Goal: Task Accomplishment & Management: Manage account settings

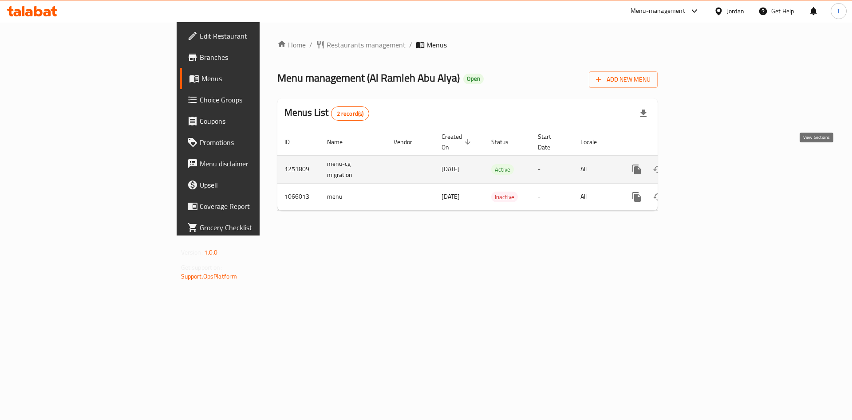
click at [706, 164] on icon "enhanced table" at bounding box center [701, 169] width 11 height 11
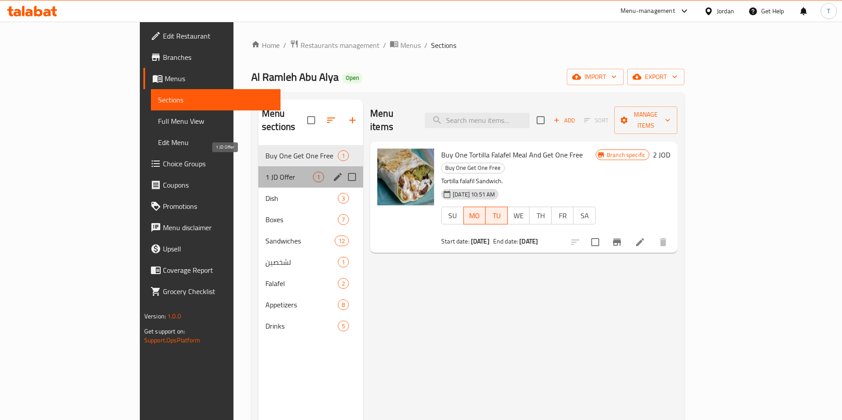
click at [265, 172] on span "1 JD Offer" at bounding box center [289, 177] width 48 height 11
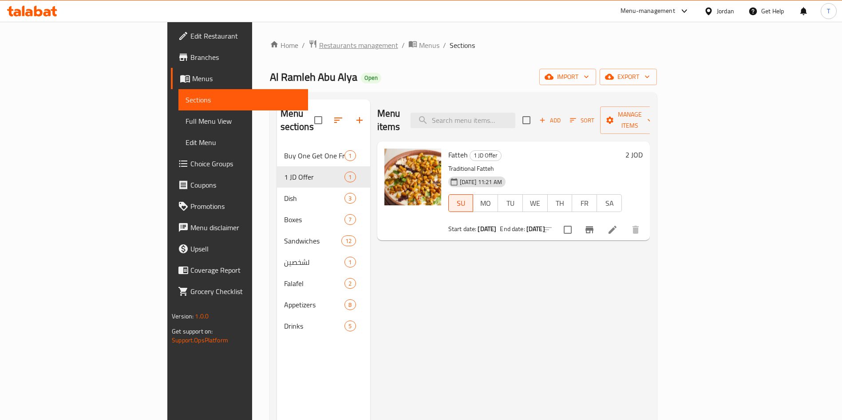
click at [319, 49] on span "Restaurants management" at bounding box center [358, 45] width 79 height 11
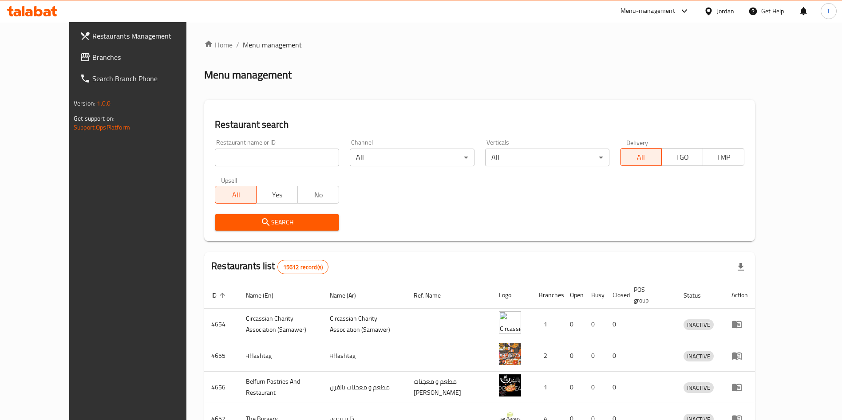
drag, startPoint x: 276, startPoint y: 152, endPoint x: 281, endPoint y: 156, distance: 6.6
click at [277, 153] on div "Home / Menu management Menu management Restaurant search Restaurant name or ID …" at bounding box center [479, 347] width 551 height 615
click at [281, 156] on input "search" at bounding box center [277, 158] width 124 height 18
type input "ع"
type input "it's friday"
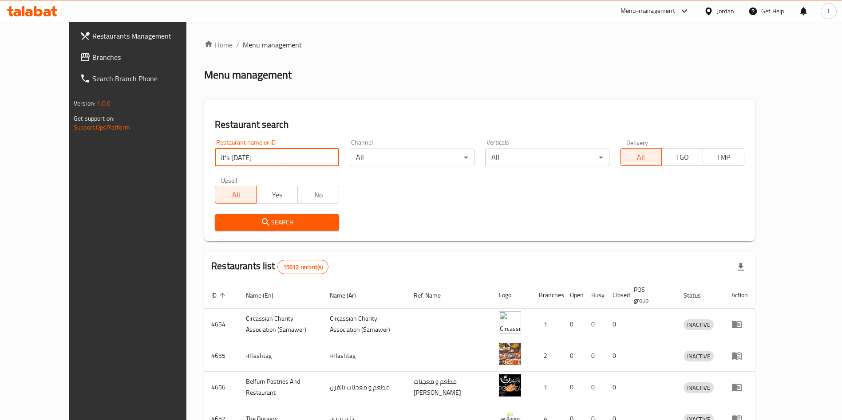
click button "Search" at bounding box center [277, 222] width 124 height 16
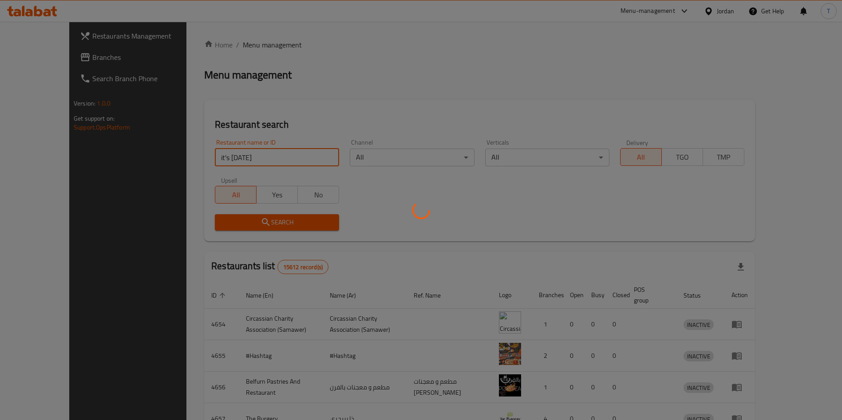
click button "Search" at bounding box center [277, 222] width 124 height 16
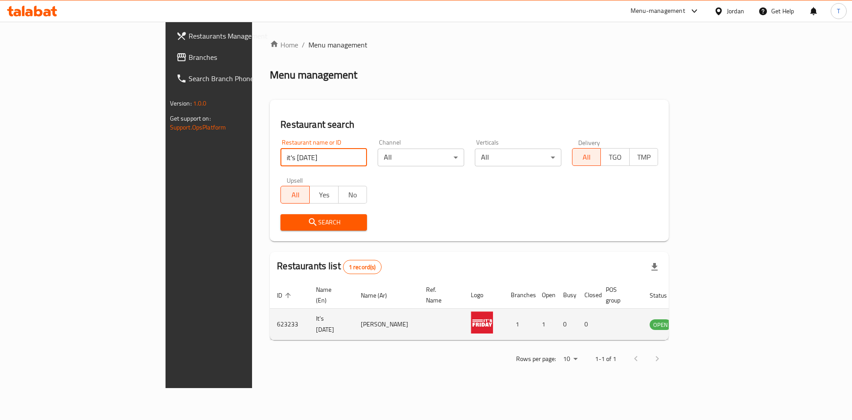
click at [707, 319] on icon "enhanced table" at bounding box center [702, 324] width 11 height 11
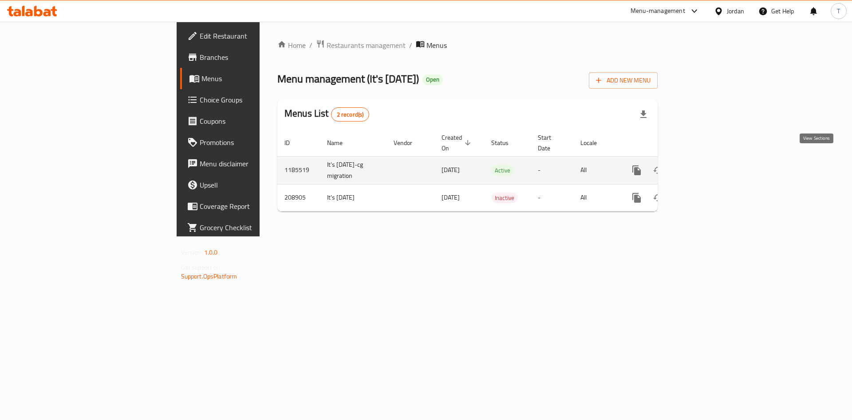
click at [706, 165] on icon "enhanced table" at bounding box center [701, 170] width 11 height 11
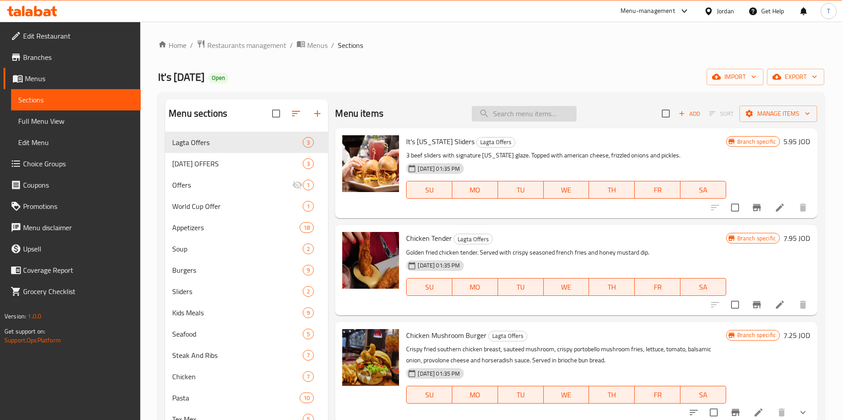
click at [547, 119] on input "search" at bounding box center [524, 114] width 105 height 16
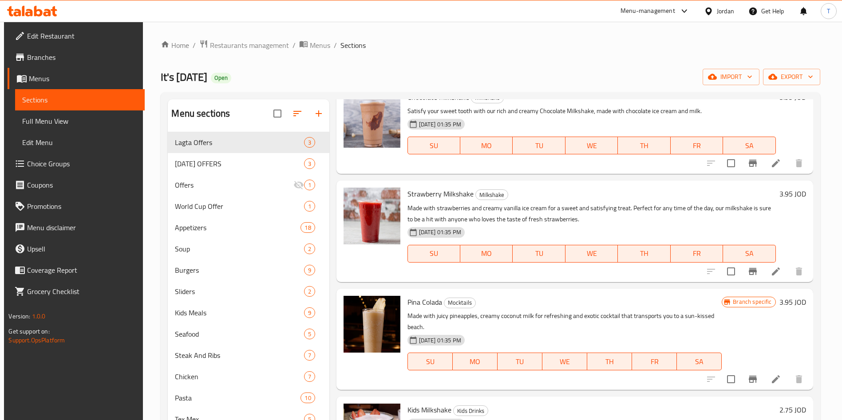
scroll to position [273, 0]
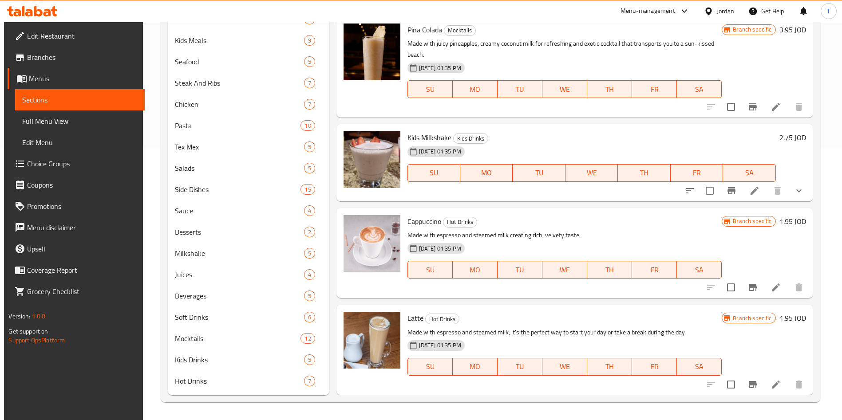
type input "milk"
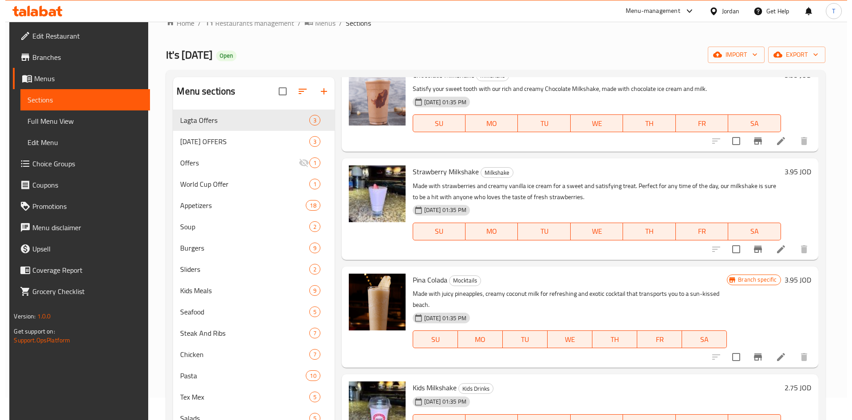
scroll to position [0, 0]
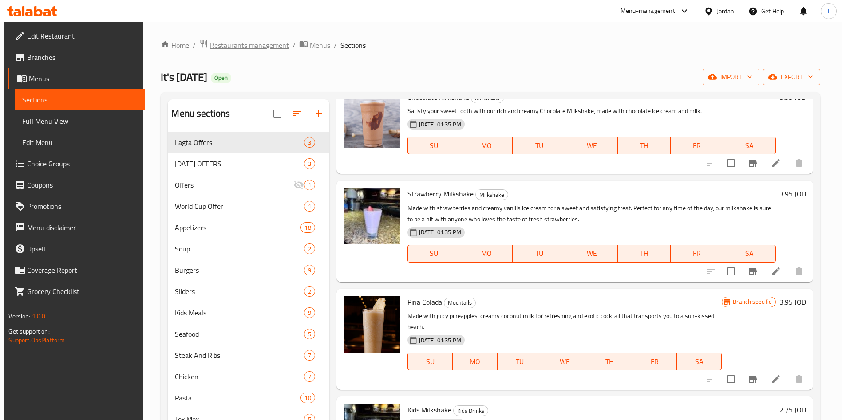
click at [262, 51] on span "Restaurants management" at bounding box center [249, 45] width 79 height 11
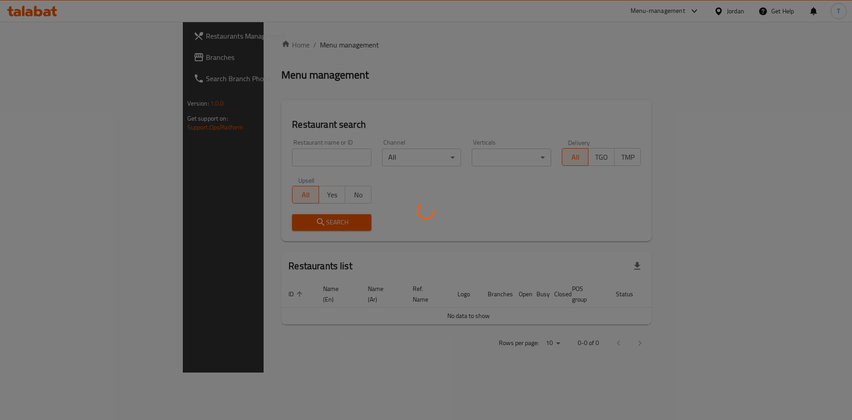
click at [251, 156] on div at bounding box center [426, 210] width 852 height 420
click at [263, 158] on div at bounding box center [426, 210] width 852 height 420
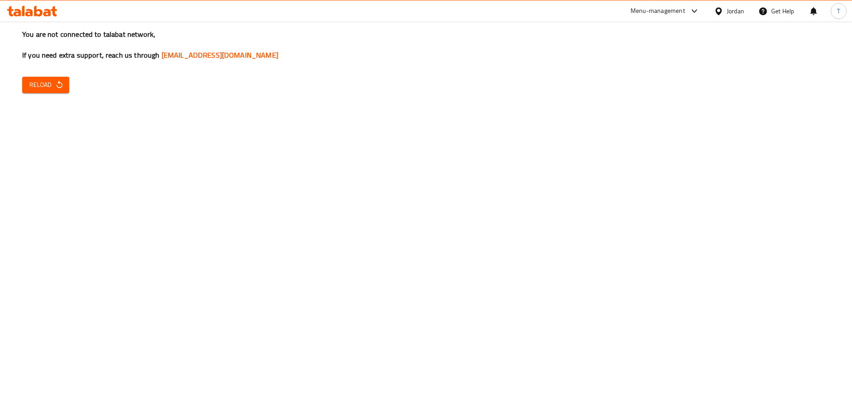
click at [264, 154] on div "You are not connected to talabat network, If you need extra support, reach us t…" at bounding box center [426, 210] width 852 height 420
drag, startPoint x: 49, startPoint y: 83, endPoint x: 58, endPoint y: 83, distance: 8.4
click at [49, 83] on span "Reload" at bounding box center [45, 84] width 33 height 11
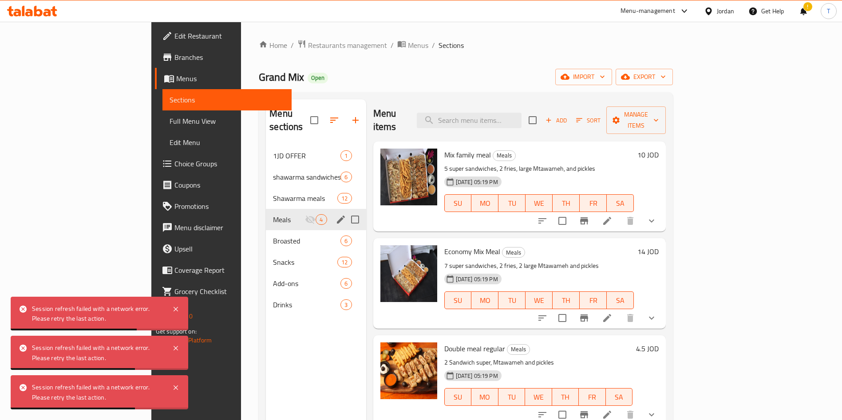
click at [671, 16] on div "Menu-management" at bounding box center [655, 10] width 83 height 21
click at [656, 17] on div "Menu-management" at bounding box center [655, 10] width 83 height 21
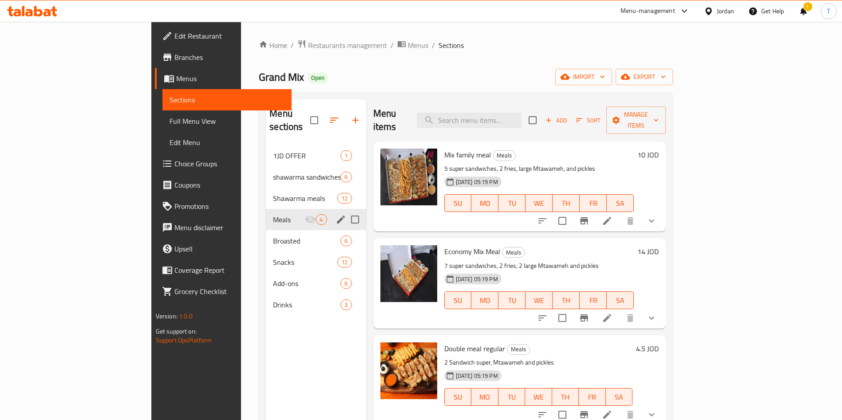
click at [654, 13] on div "Menu-management" at bounding box center [648, 11] width 55 height 11
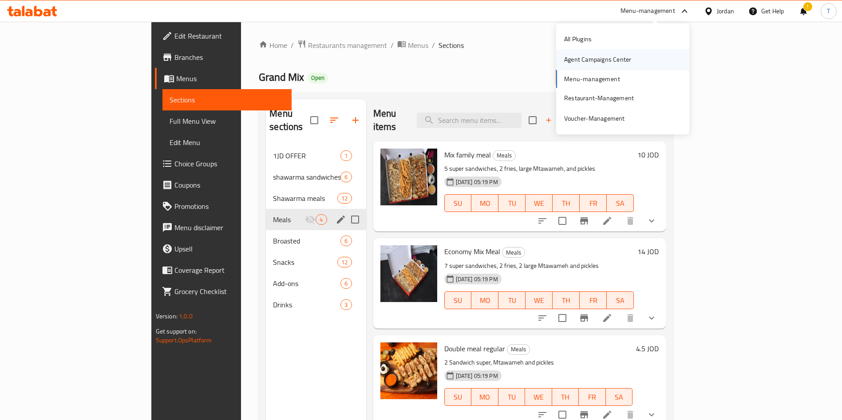
click at [616, 56] on div "Agent Campaigns Center" at bounding box center [597, 60] width 67 height 10
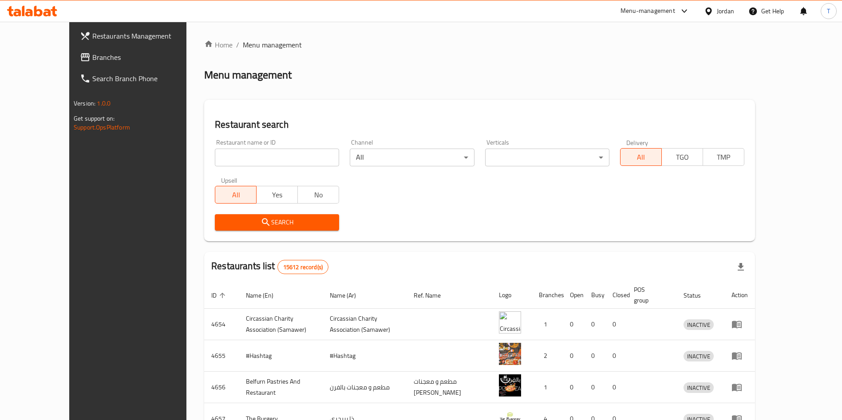
click at [274, 154] on input "search" at bounding box center [277, 158] width 124 height 18
type input "lole"
click button "Search" at bounding box center [277, 222] width 124 height 16
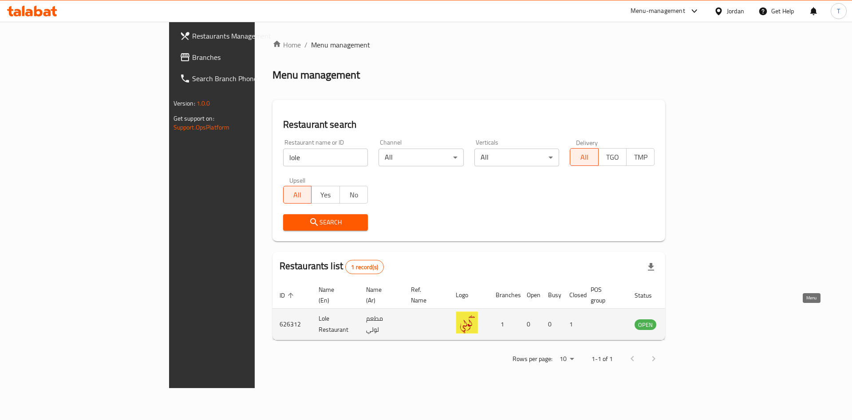
drag, startPoint x: 809, startPoint y: 309, endPoint x: 805, endPoint y: 309, distance: 4.5
click at [705, 309] on td "enhanced table" at bounding box center [689, 325] width 31 height 32
click at [698, 319] on link "enhanced table" at bounding box center [689, 324] width 16 height 11
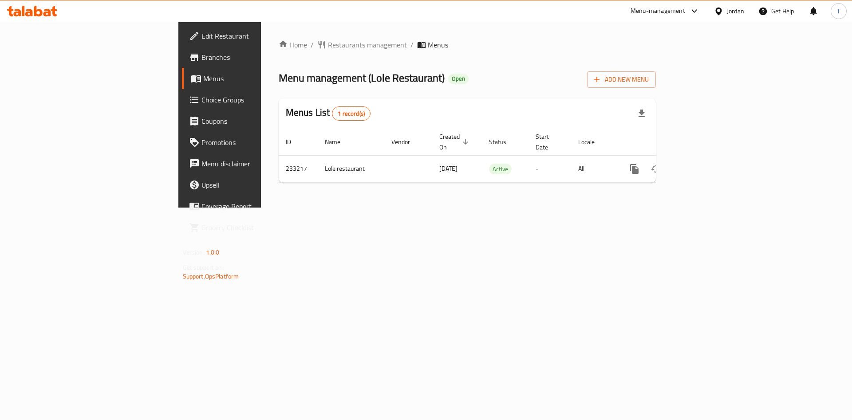
click at [182, 67] on link "Branches" at bounding box center [251, 57] width 139 height 21
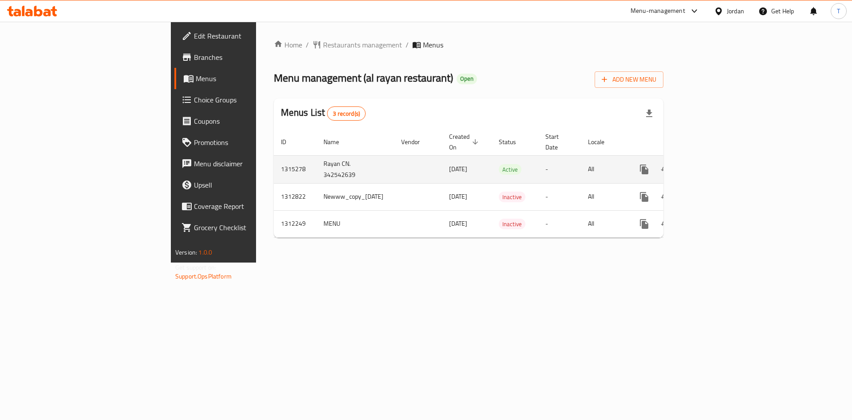
click at [714, 164] on icon "enhanced table" at bounding box center [708, 169] width 11 height 11
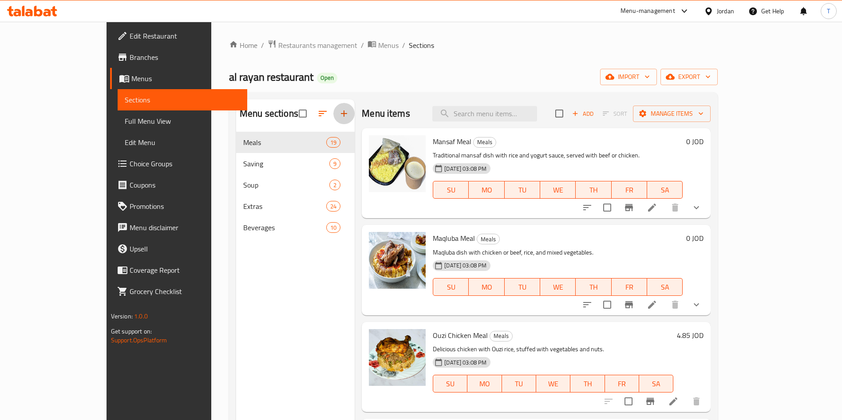
click at [333, 121] on button "button" at bounding box center [343, 113] width 21 height 21
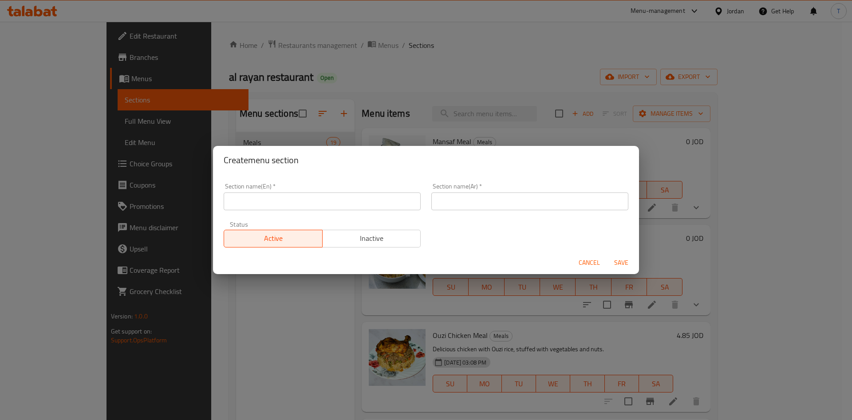
click at [314, 202] on input "text" at bounding box center [322, 202] width 197 height 18
type input "1 JD"
type input "قسم الدينار"
click at [607, 255] on button "Save" at bounding box center [621, 263] width 28 height 16
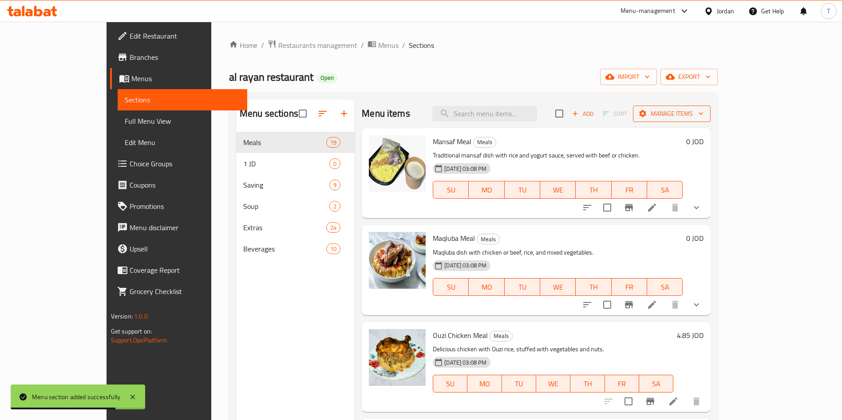
click at [704, 119] on span "Manage items" at bounding box center [671, 113] width 63 height 11
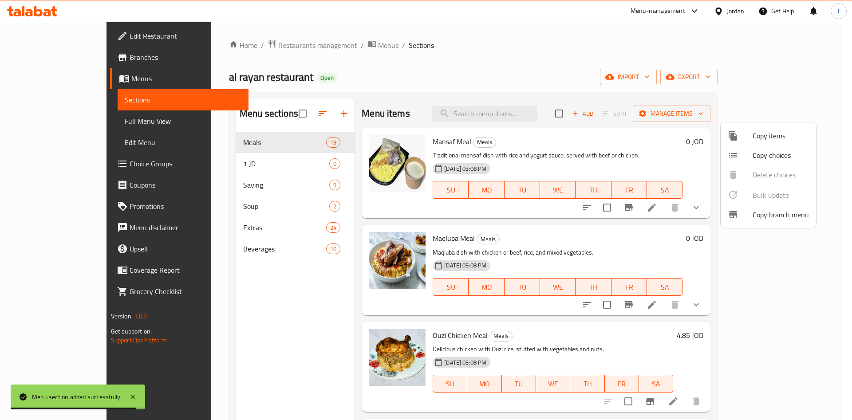
click at [762, 134] on span "Copy items" at bounding box center [781, 136] width 56 height 11
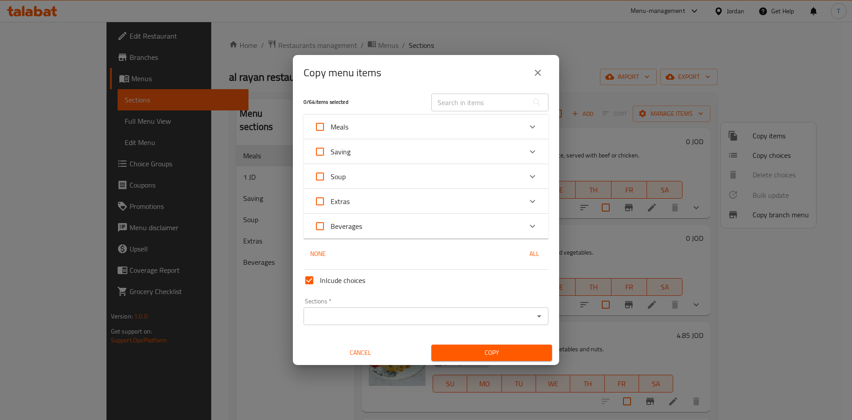
scroll to position [5, 0]
click at [510, 209] on div "Extras" at bounding box center [418, 200] width 208 height 21
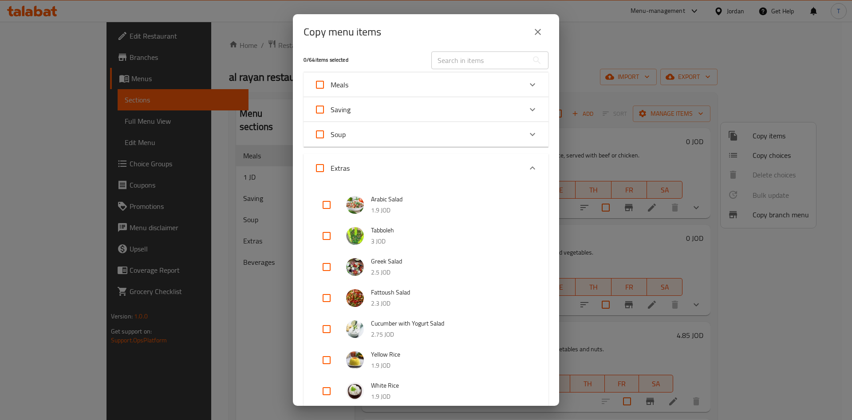
click at [329, 205] on input "checkbox" at bounding box center [326, 204] width 21 height 21
checkbox input "true"
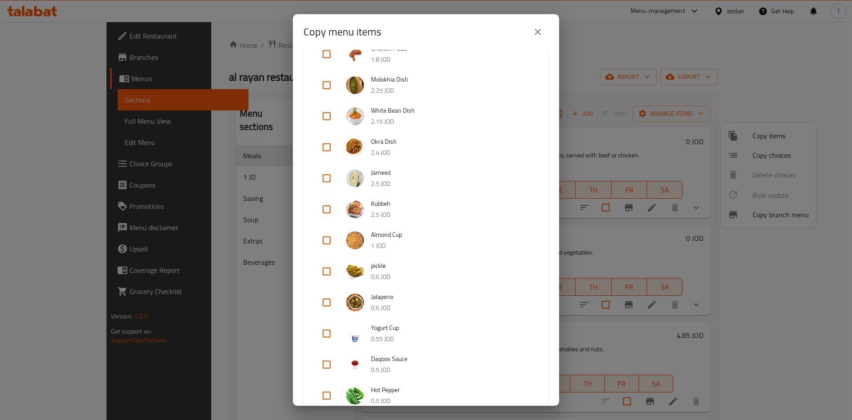
scroll to position [709, 0]
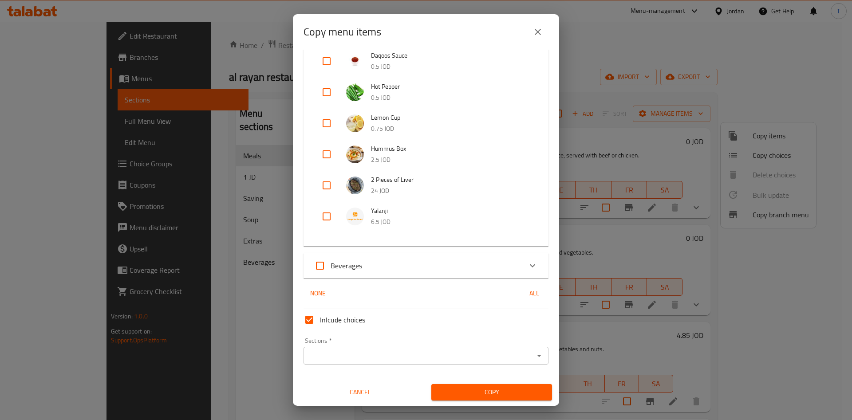
click at [499, 395] on span "Copy" at bounding box center [492, 392] width 107 height 11
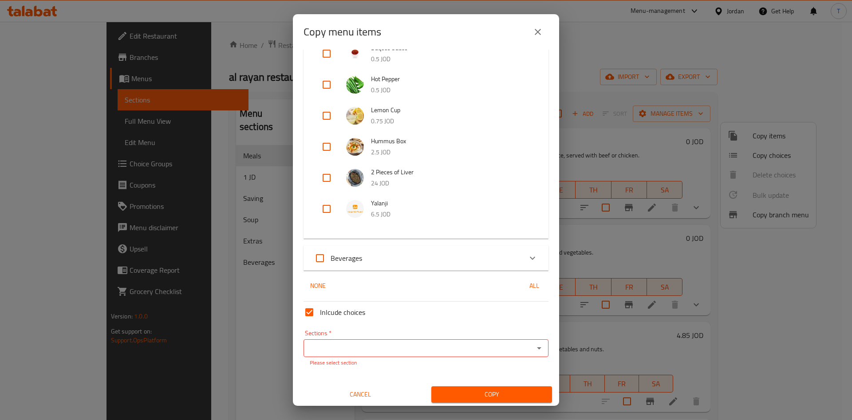
scroll to position [718, 0]
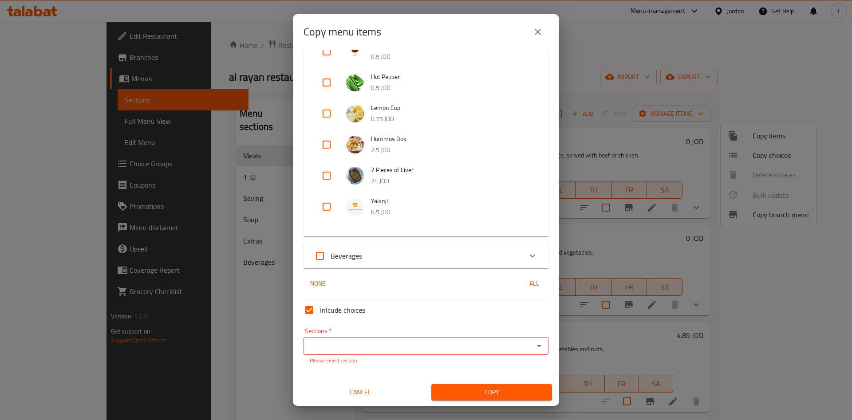
click at [488, 344] on input "Sections   *" at bounding box center [418, 346] width 225 height 12
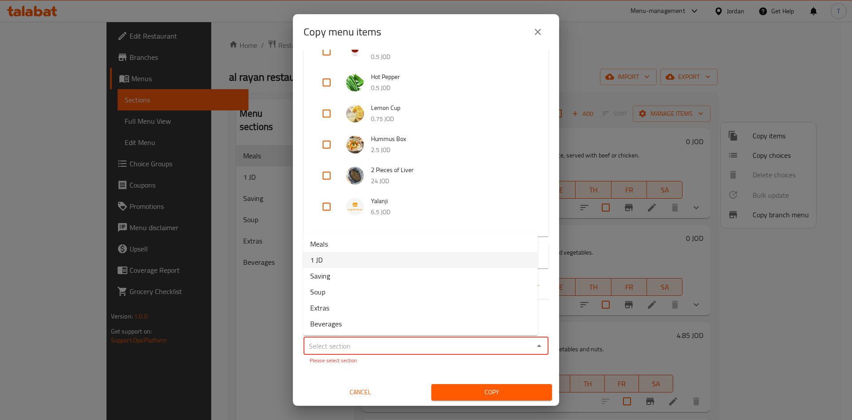
click at [370, 262] on li "1 JD" at bounding box center [420, 260] width 235 height 16
type input "1 JD"
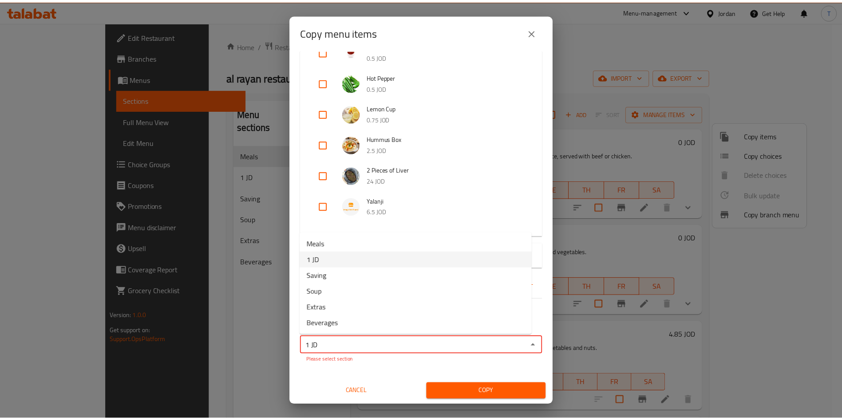
scroll to position [709, 0]
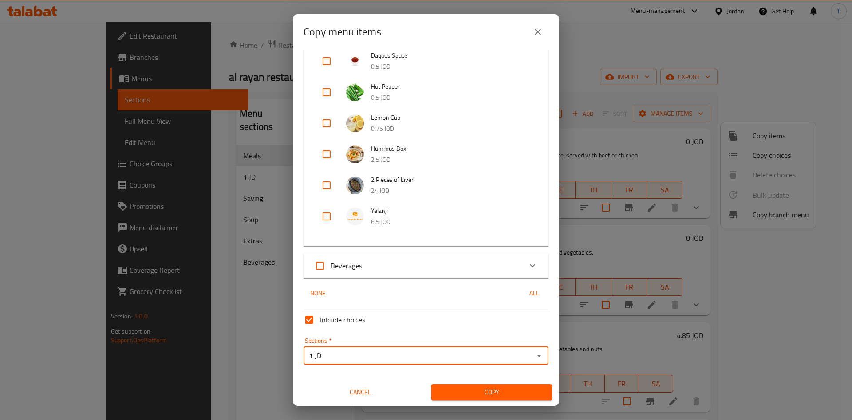
click at [496, 390] on span "Copy" at bounding box center [492, 392] width 107 height 11
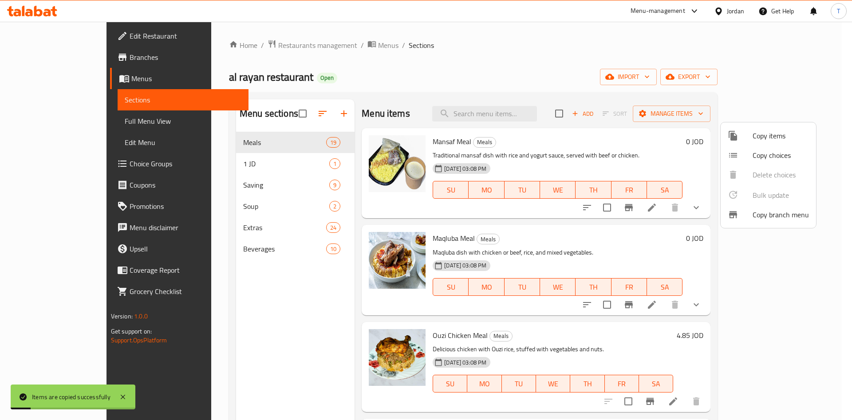
click at [226, 163] on div at bounding box center [426, 210] width 852 height 420
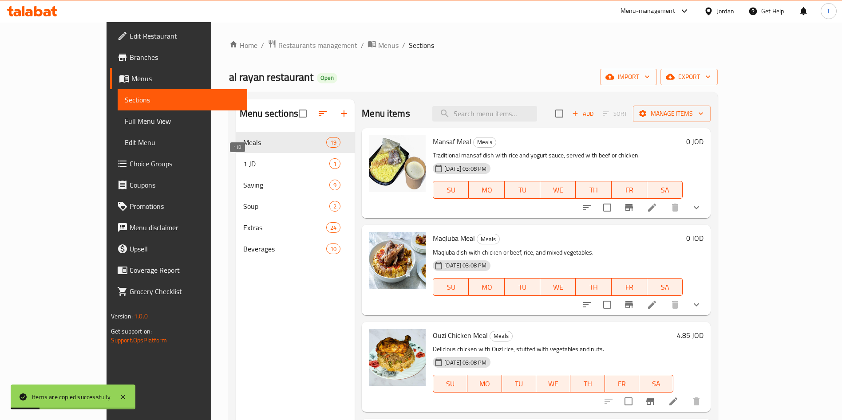
click at [243, 165] on span "1 JD" at bounding box center [286, 163] width 86 height 11
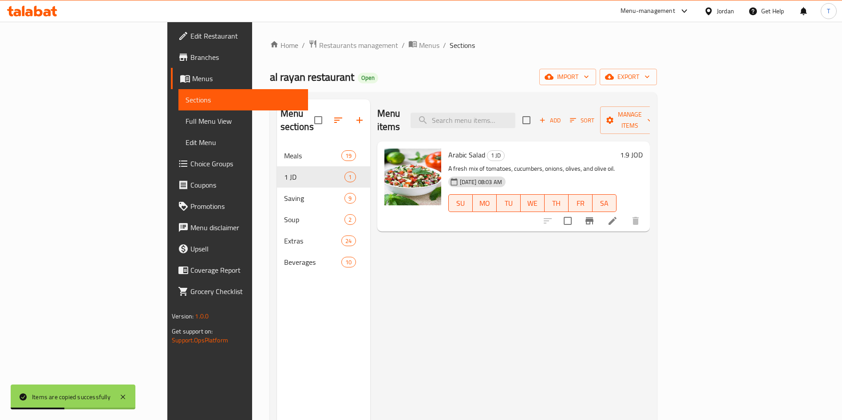
click at [625, 213] on li at bounding box center [612, 221] width 25 height 16
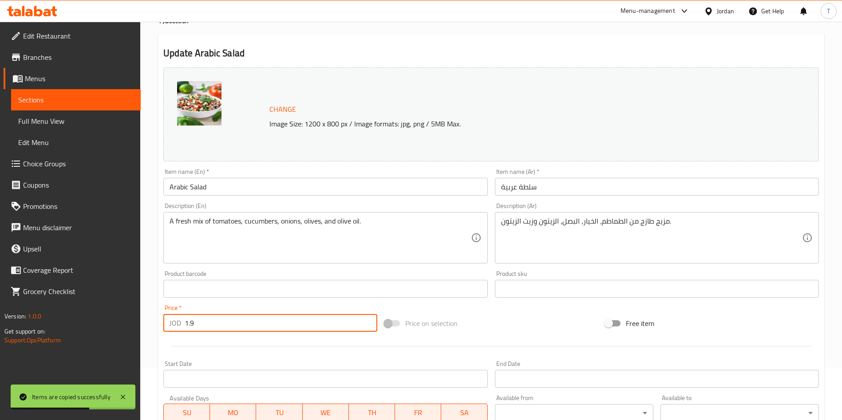
scroll to position [81, 0]
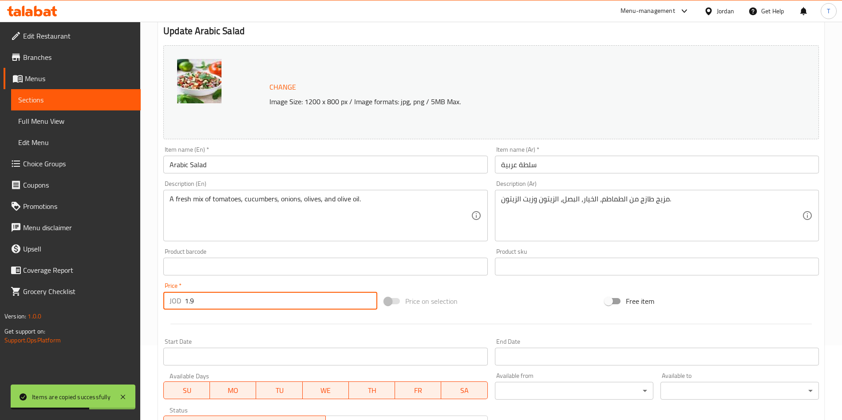
drag, startPoint x: 257, startPoint y: 375, endPoint x: 146, endPoint y: 418, distance: 119.1
click at [146, 418] on div "Home / Restaurants management / Menus / Sections / item / update 1 JD section U…" at bounding box center [491, 256] width 702 height 618
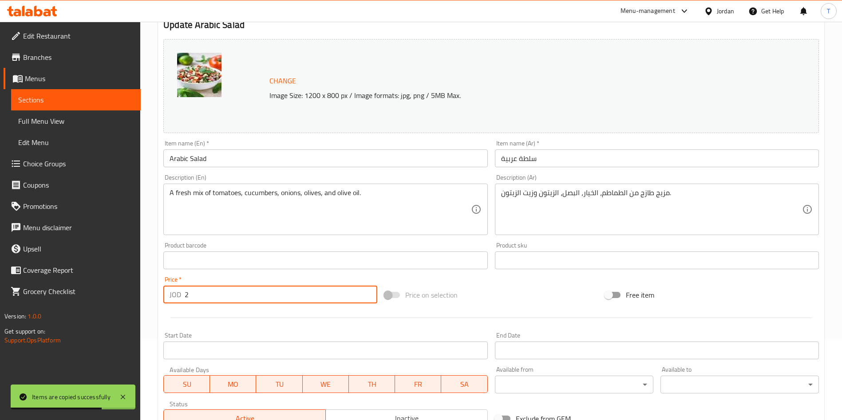
type input "2"
click at [353, 329] on div "Start Date Start Date" at bounding box center [325, 346] width 331 height 34
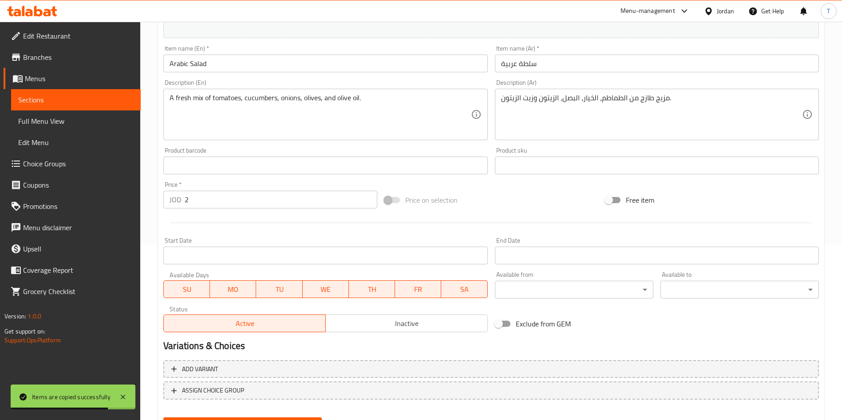
scroll to position [220, 0]
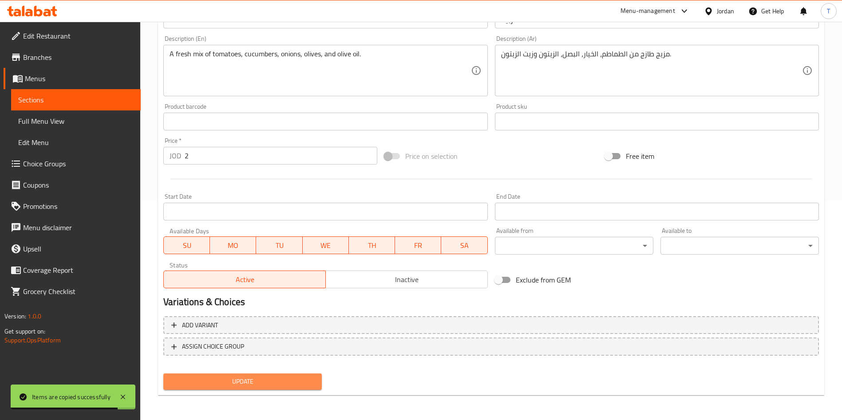
click at [287, 383] on span "Update" at bounding box center [242, 381] width 144 height 11
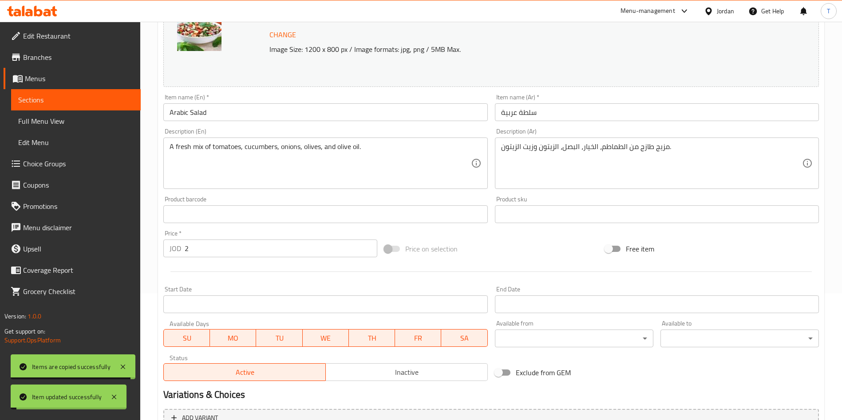
scroll to position [0, 0]
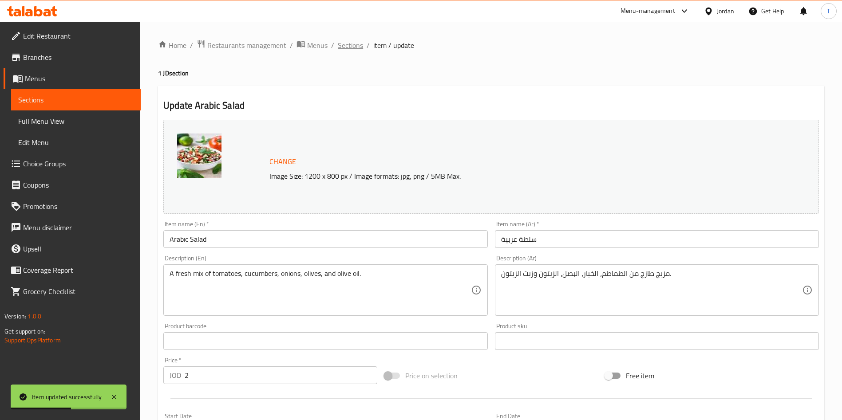
click at [359, 45] on span "Sections" at bounding box center [350, 45] width 25 height 11
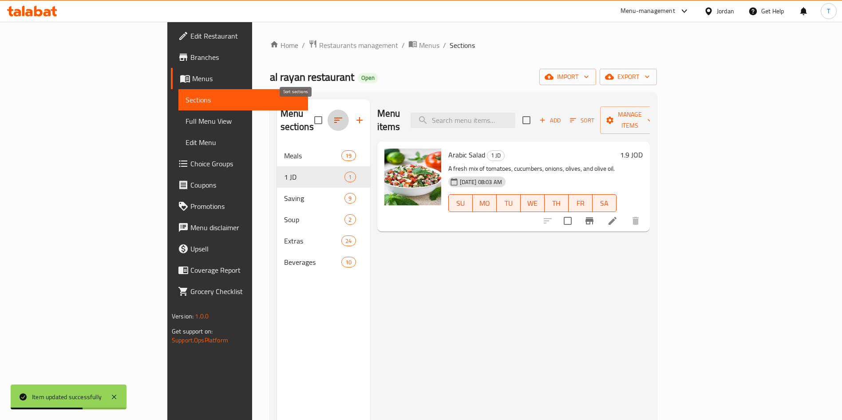
click at [333, 115] on icon "button" at bounding box center [338, 120] width 11 height 11
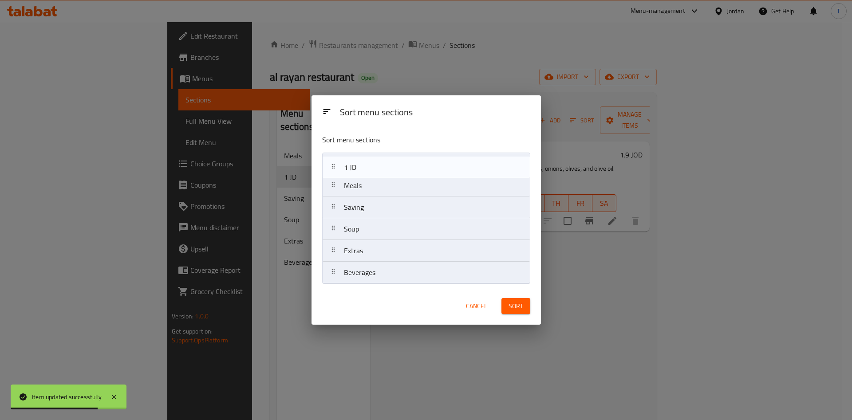
drag, startPoint x: 366, startPoint y: 187, endPoint x: 366, endPoint y: 166, distance: 20.9
click at [366, 166] on nav "Meals 1 JD Saving Soup Extras Beverages" at bounding box center [426, 218] width 208 height 131
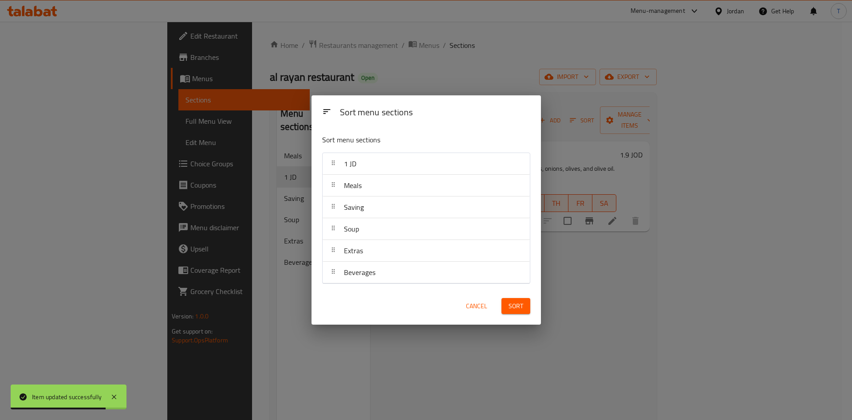
click at [531, 314] on div "Sort" at bounding box center [516, 306] width 40 height 27
click at [527, 313] on button "Sort" at bounding box center [516, 306] width 29 height 16
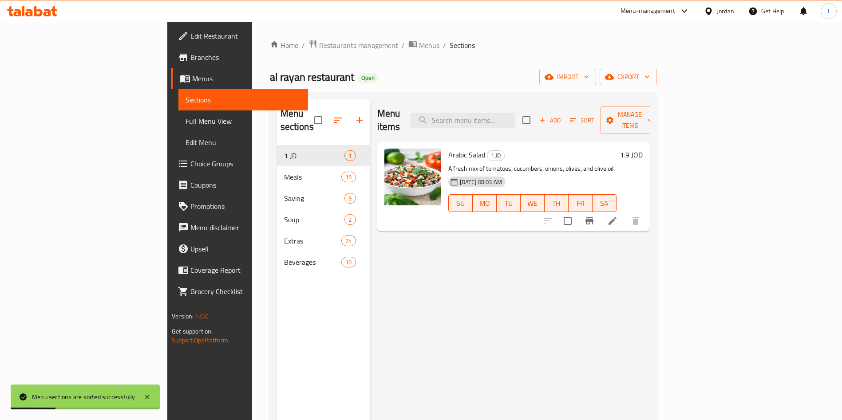
click at [427, 276] on div "Menu items Add Sort Manage items Arabic Salad 1 JD A fresh mix of tomatoes, cuc…" at bounding box center [510, 309] width 280 height 420
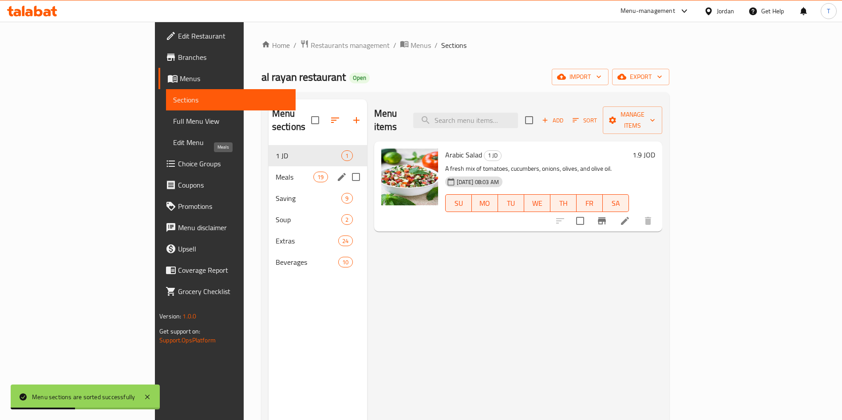
click at [276, 172] on span "Meals" at bounding box center [295, 177] width 38 height 11
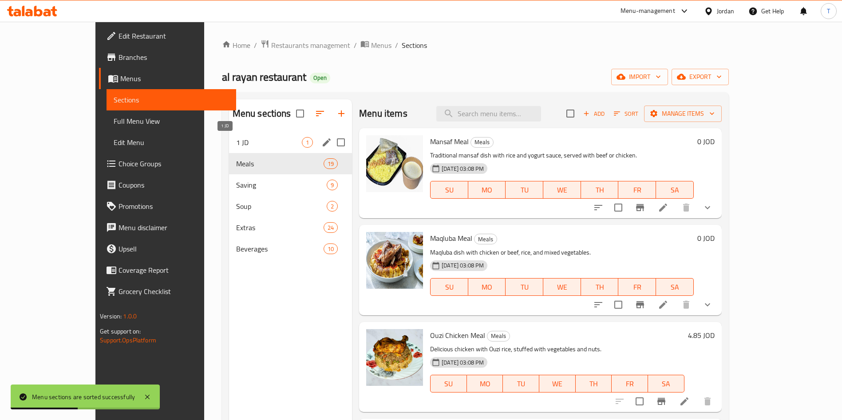
click at [236, 143] on span "1 JD" at bounding box center [269, 142] width 66 height 11
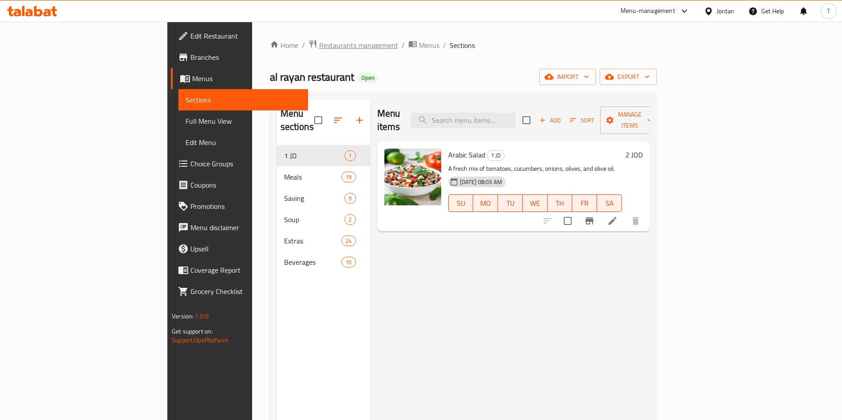
click at [319, 41] on span "Restaurants management" at bounding box center [358, 45] width 79 height 11
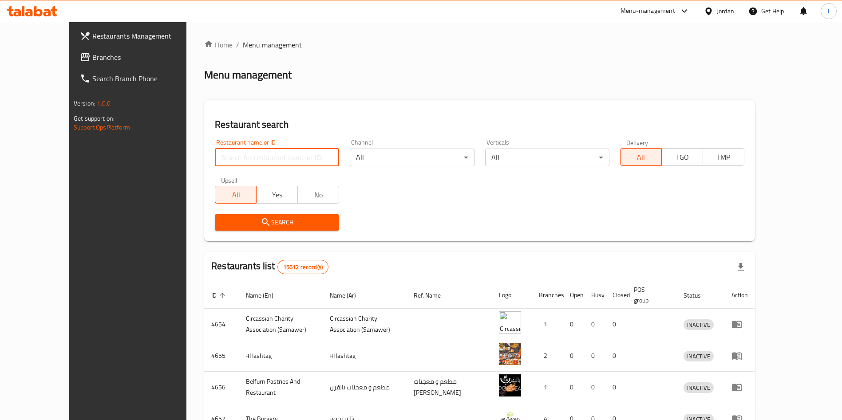
drag, startPoint x: 241, startPoint y: 156, endPoint x: 254, endPoint y: 156, distance: 13.3
click at [241, 157] on input "search" at bounding box center [277, 158] width 124 height 18
type input "ؤ"
type input "city fire"
click button "Search" at bounding box center [277, 222] width 124 height 16
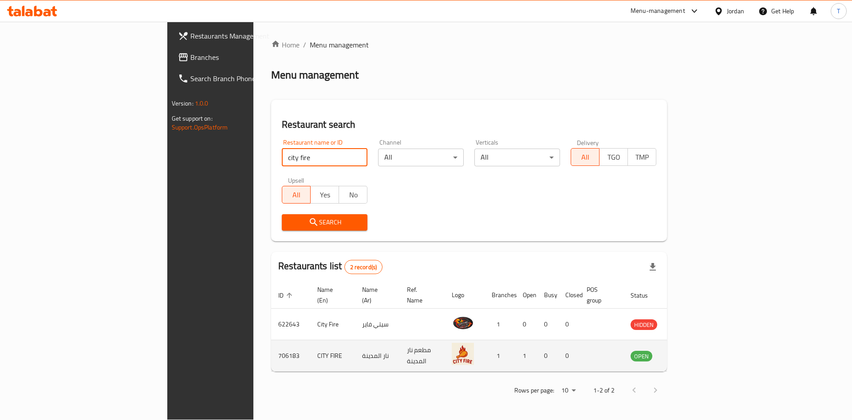
click at [688, 353] on icon "enhanced table" at bounding box center [683, 357] width 10 height 8
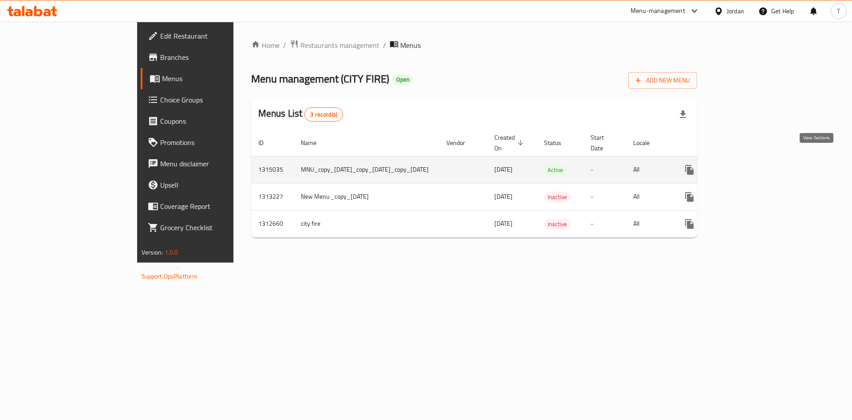
click at [765, 159] on link "enhanced table" at bounding box center [753, 169] width 21 height 21
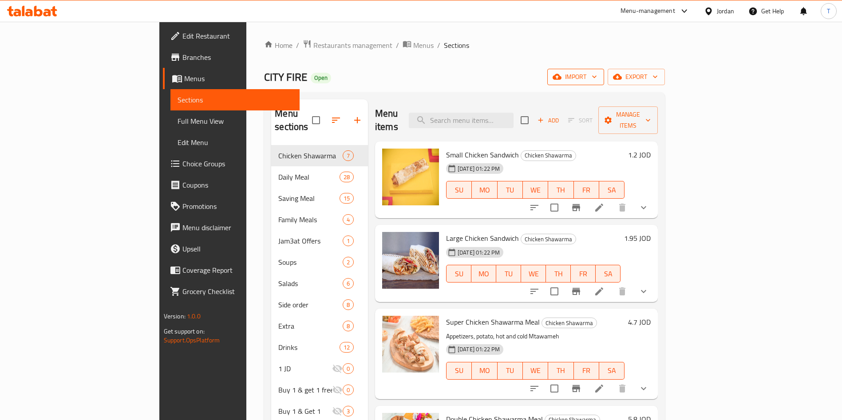
click at [604, 83] on button "import" at bounding box center [575, 77] width 57 height 16
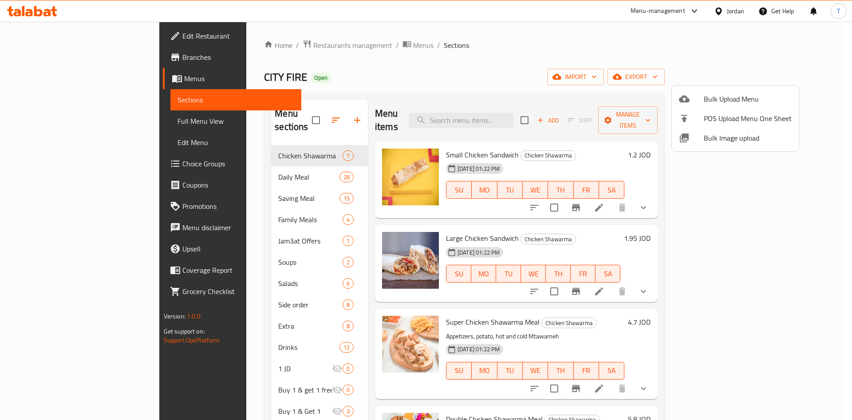
click at [659, 51] on div at bounding box center [426, 210] width 852 height 420
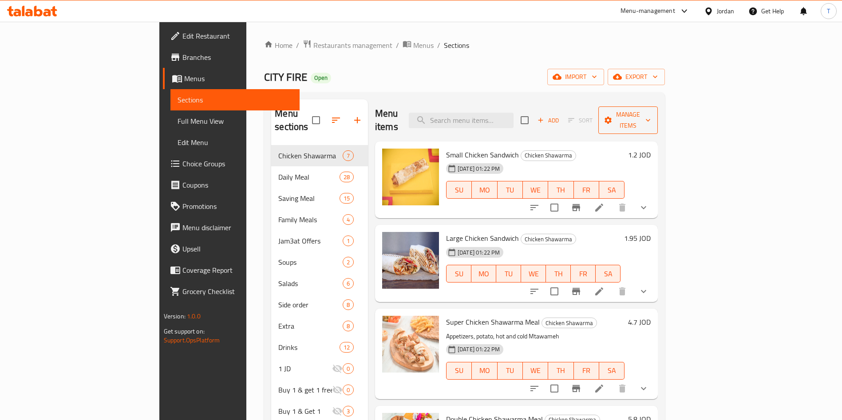
click at [651, 114] on span "Manage items" at bounding box center [628, 120] width 45 height 22
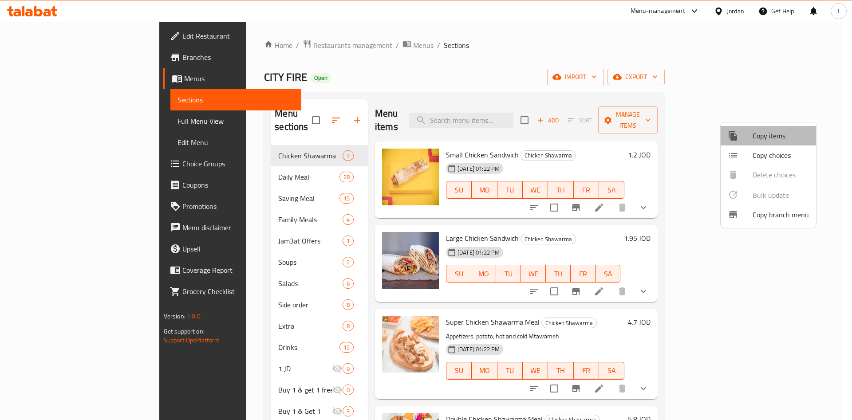
click at [734, 130] on li "Copy items" at bounding box center [768, 136] width 95 height 20
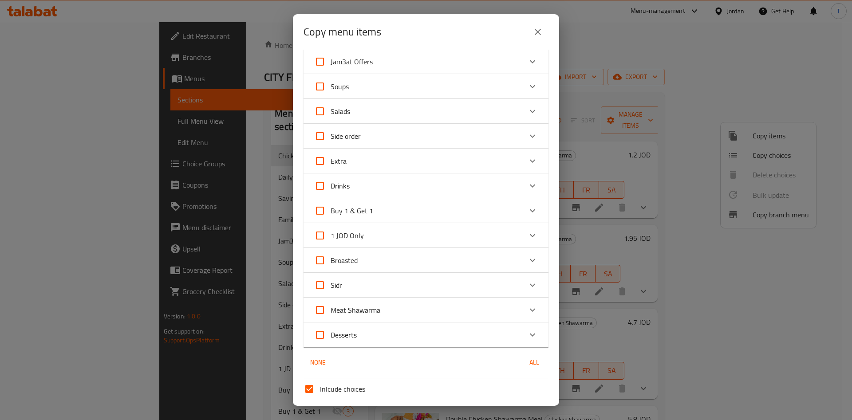
scroll to position [133, 0]
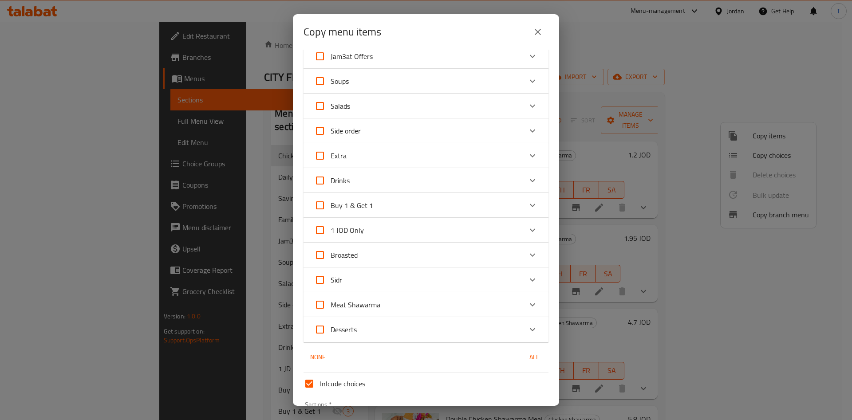
click at [427, 155] on div "Extra" at bounding box center [418, 155] width 208 height 21
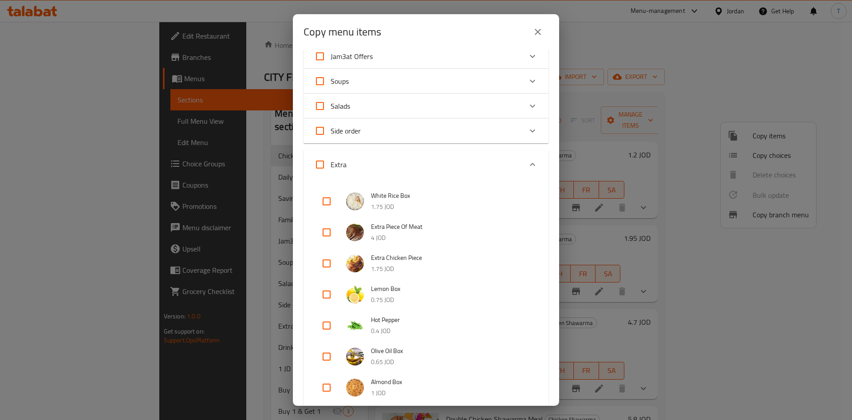
click at [452, 157] on div "Extra" at bounding box center [418, 164] width 208 height 21
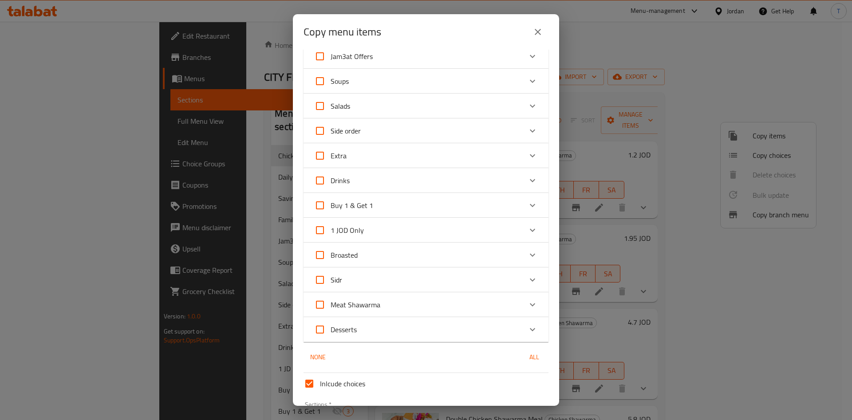
click at [438, 136] on div "Side order" at bounding box center [418, 130] width 208 height 21
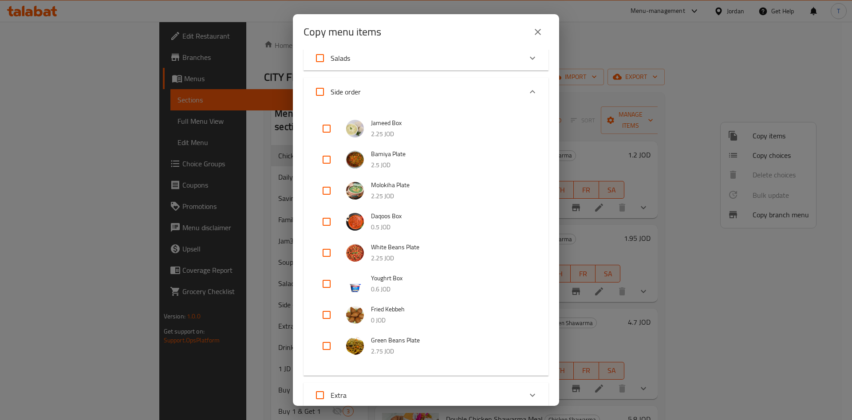
scroll to position [200, 0]
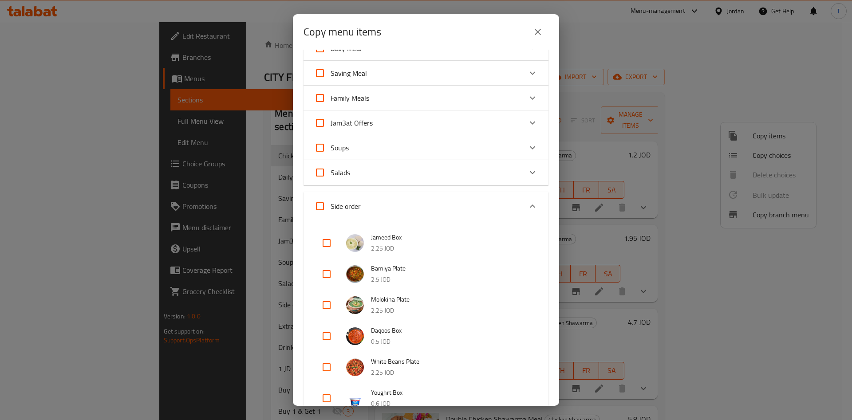
click at [431, 207] on div "Side order" at bounding box center [418, 206] width 208 height 21
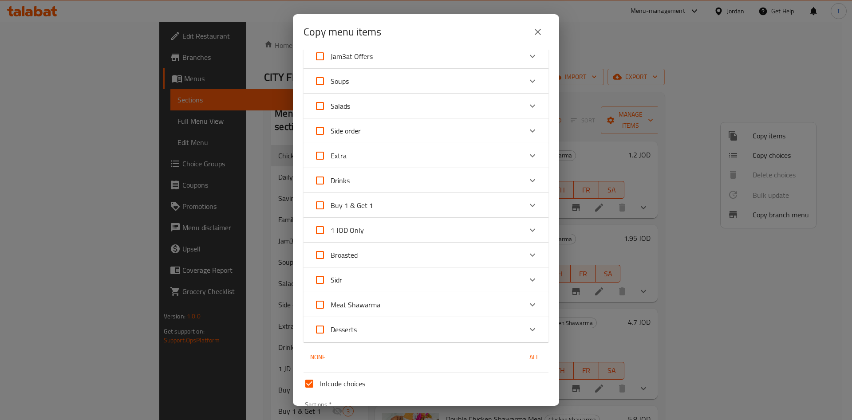
scroll to position [67, 0]
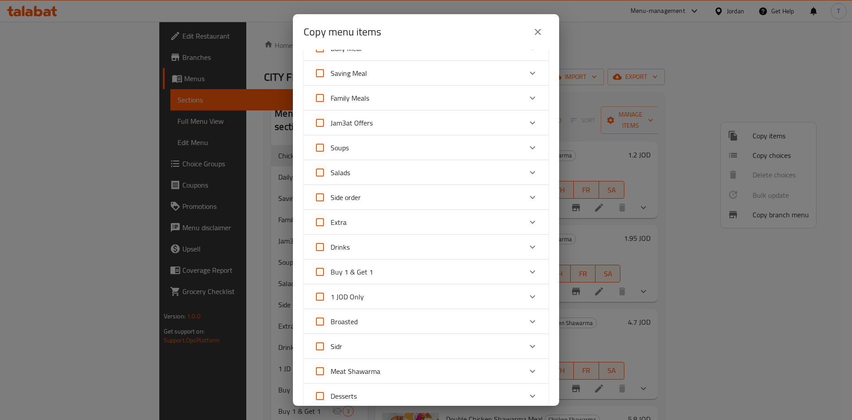
click at [400, 168] on div "Salads" at bounding box center [418, 172] width 208 height 21
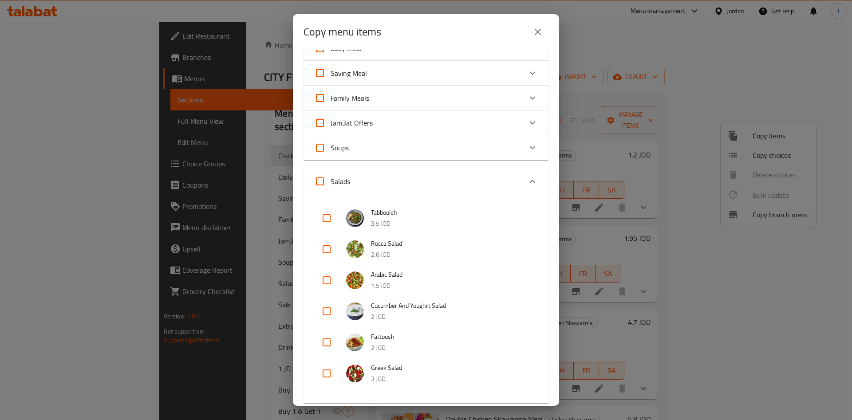
click at [328, 278] on input "checkbox" at bounding box center [326, 280] width 21 height 21
checkbox input "true"
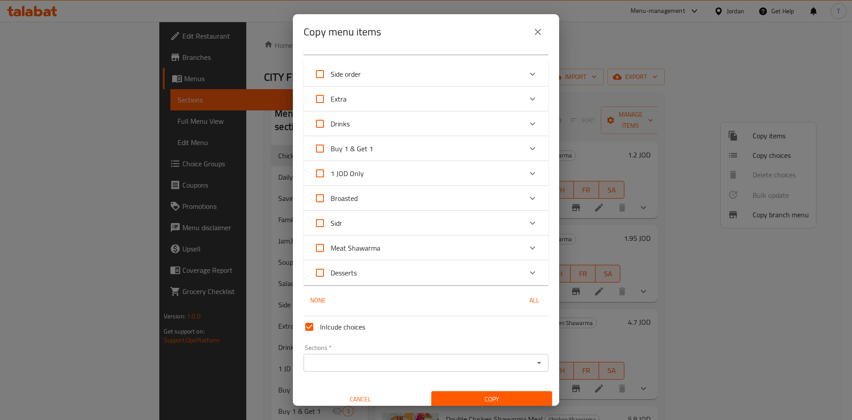
scroll to position [423, 0]
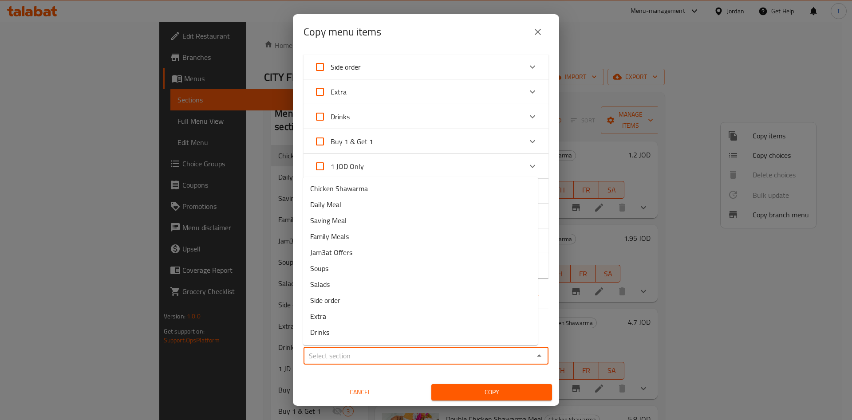
click at [454, 361] on input "Sections   *" at bounding box center [418, 356] width 225 height 12
click at [363, 218] on li "1 JD" at bounding box center [420, 222] width 235 height 16
type input "1 JD"
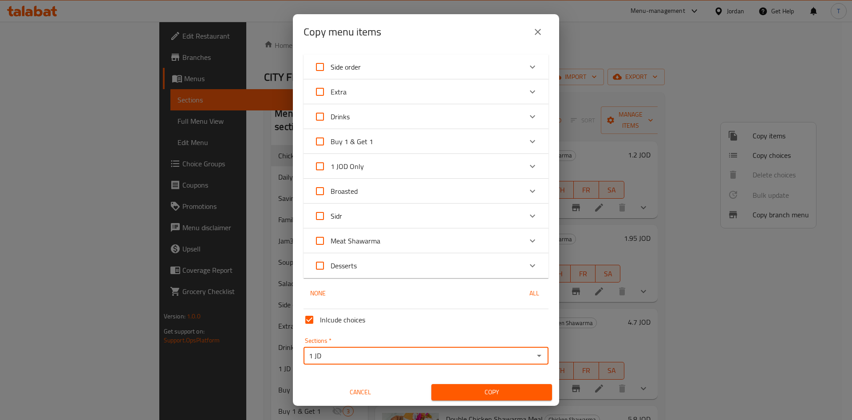
click at [514, 388] on span "Copy" at bounding box center [492, 392] width 107 height 11
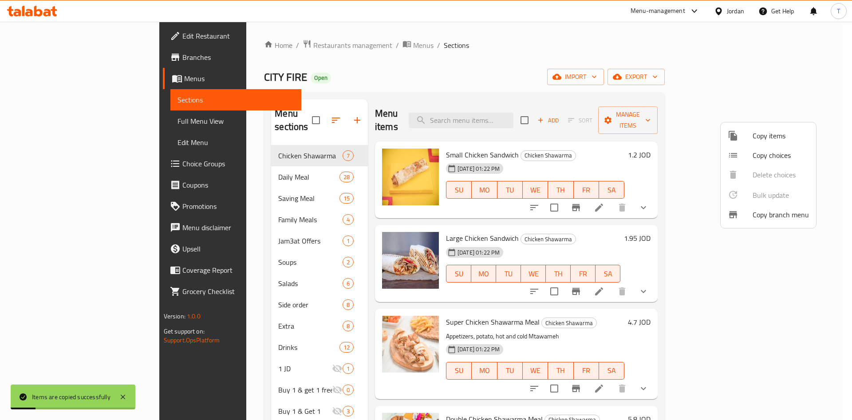
click at [271, 357] on div at bounding box center [426, 210] width 852 height 420
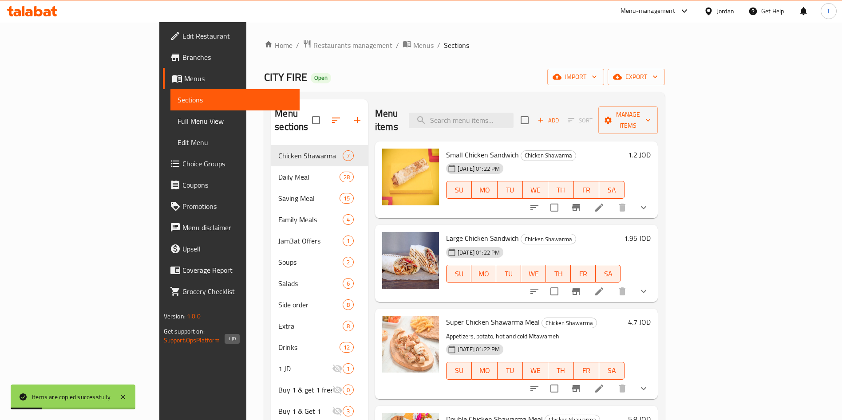
click at [278, 364] on span "1 JD" at bounding box center [305, 369] width 54 height 11
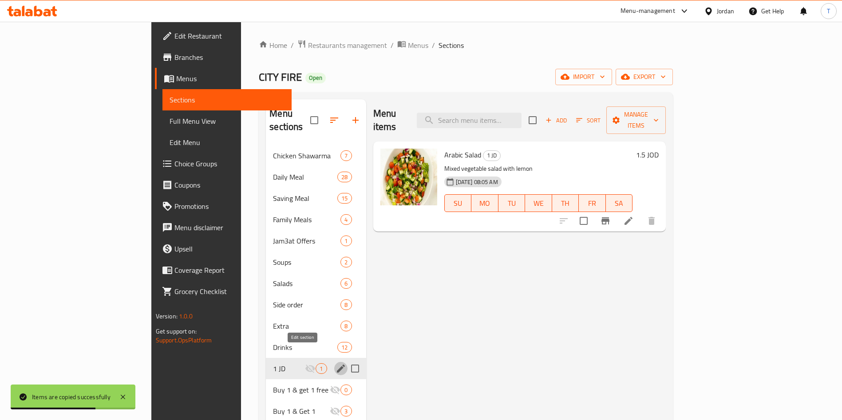
click at [336, 364] on icon "edit" at bounding box center [341, 369] width 11 height 11
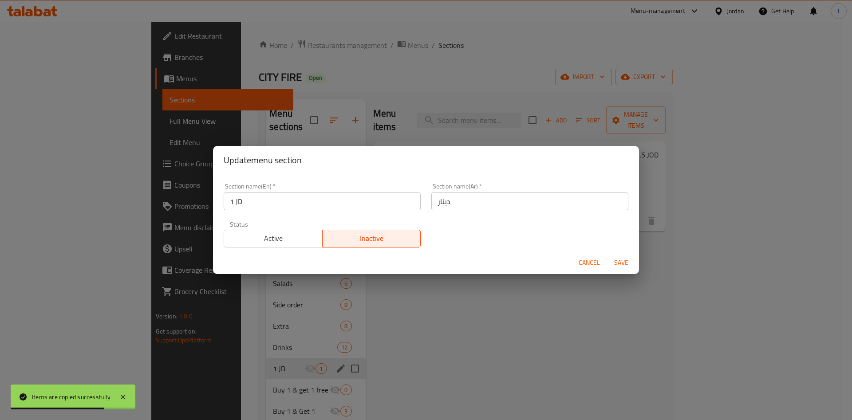
click at [265, 240] on span "Active" at bounding box center [273, 238] width 91 height 13
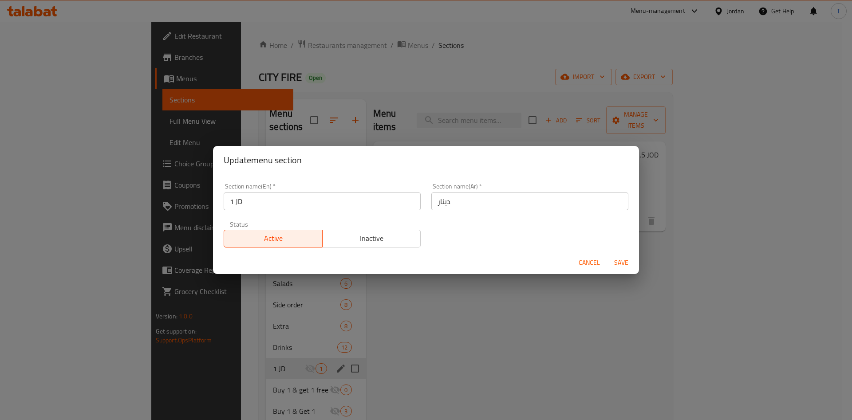
click at [619, 258] on span "Save" at bounding box center [621, 262] width 21 height 11
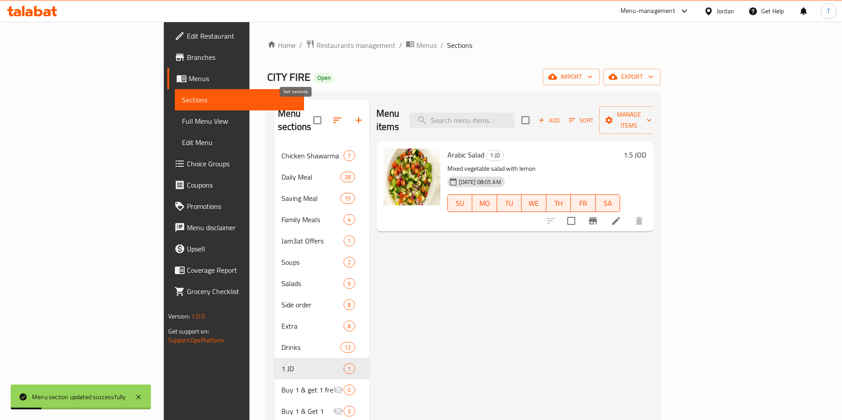
click at [332, 117] on icon "button" at bounding box center [337, 120] width 11 height 11
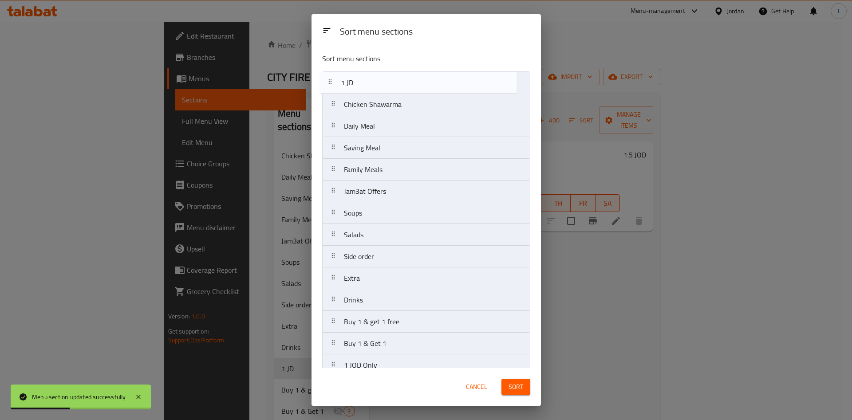
drag, startPoint x: 369, startPoint y: 306, endPoint x: 366, endPoint y: 83, distance: 222.4
click at [366, 83] on nav "Chicken Shawarma Daily Meal Saving Meal Family Meals Jam3at Offers Soups Salads…" at bounding box center [426, 267] width 208 height 392
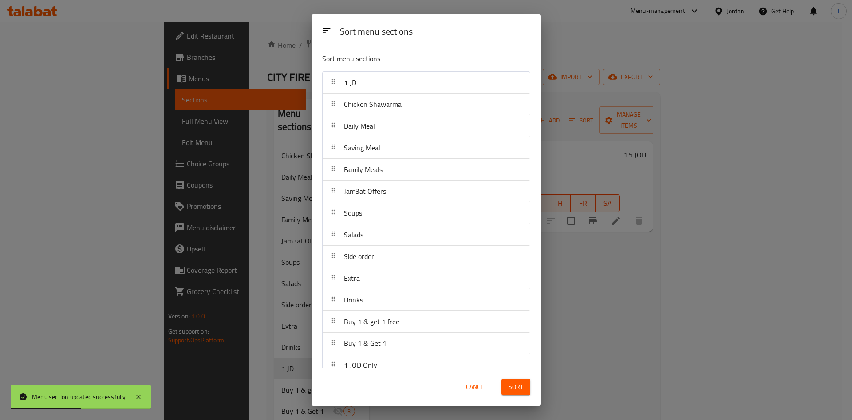
click at [519, 388] on span "Sort" at bounding box center [516, 387] width 15 height 11
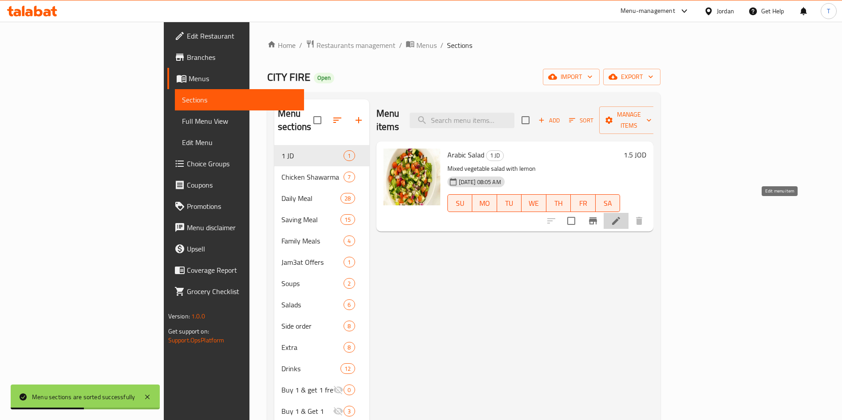
click at [622, 216] on icon at bounding box center [616, 221] width 11 height 11
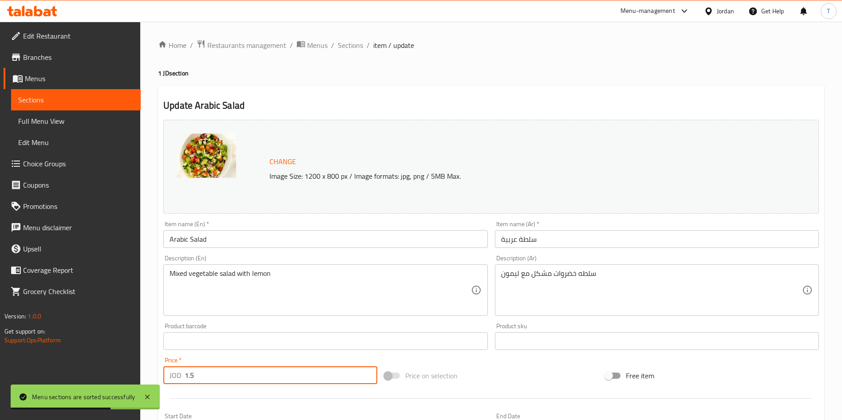
drag, startPoint x: 241, startPoint y: 378, endPoint x: 176, endPoint y: 379, distance: 64.8
click at [145, 377] on div "Home / Restaurants management / Menus / Sections / item / update 1 JD section U…" at bounding box center [491, 331] width 702 height 618
type input "2"
click at [465, 376] on div "Price on selection" at bounding box center [491, 376] width 221 height 24
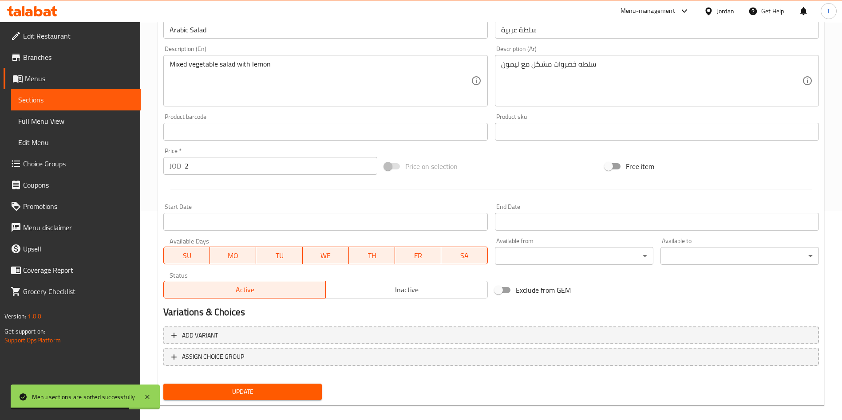
scroll to position [220, 0]
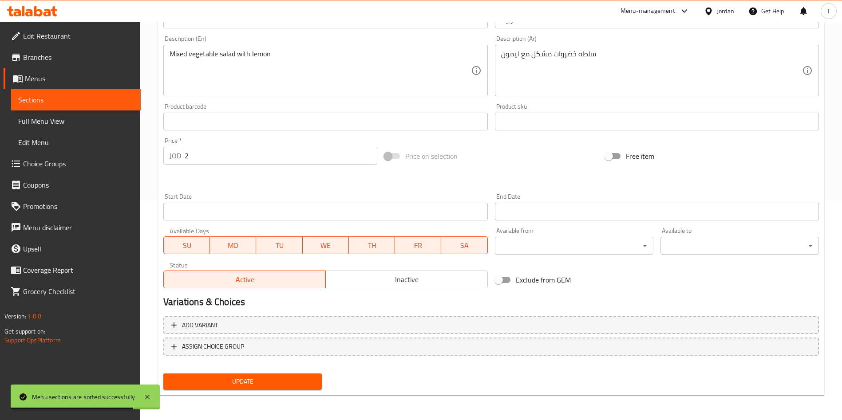
click at [300, 380] on span "Update" at bounding box center [242, 381] width 144 height 11
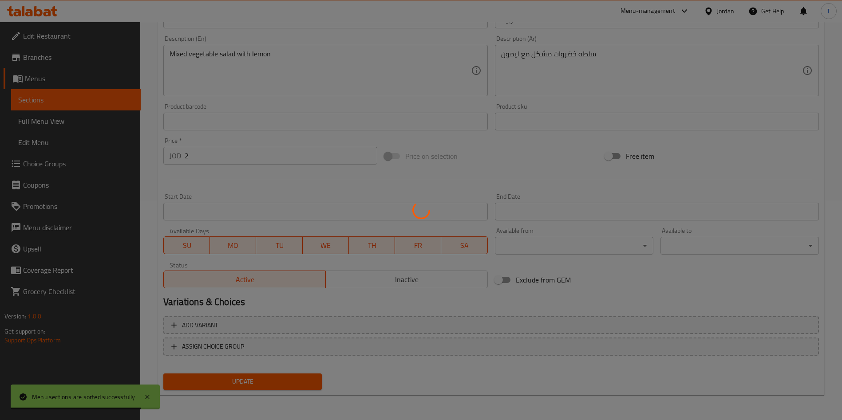
scroll to position [0, 0]
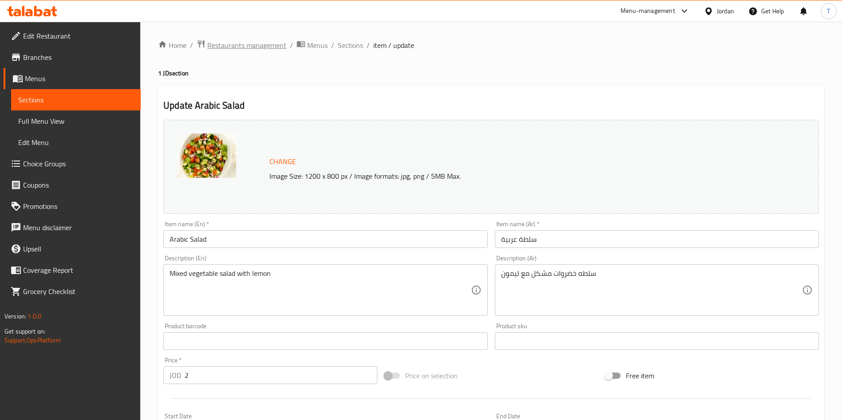
click at [263, 45] on span "Restaurants management" at bounding box center [246, 45] width 79 height 11
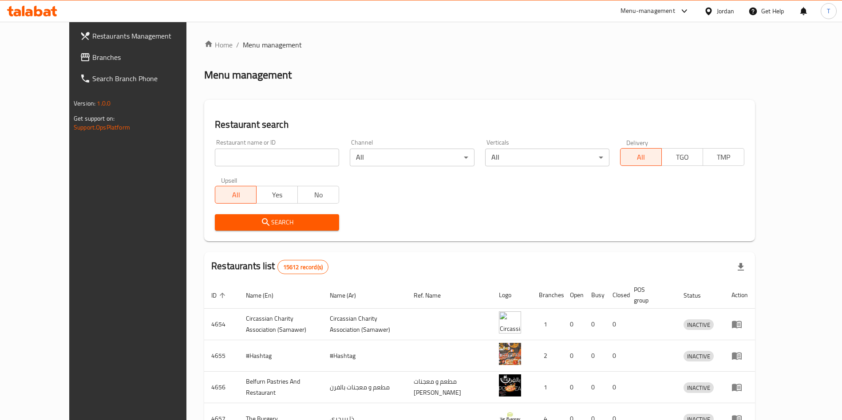
click at [282, 149] on input "search" at bounding box center [277, 158] width 124 height 18
click button "Search" at bounding box center [277, 222] width 124 height 16
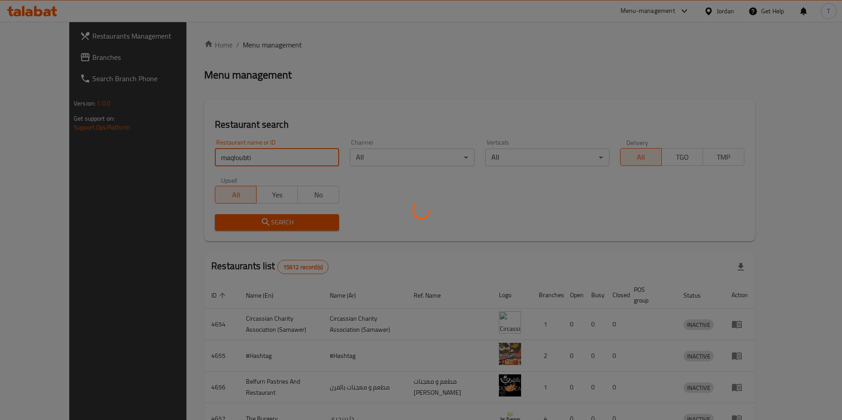
click button "Search" at bounding box center [277, 222] width 124 height 16
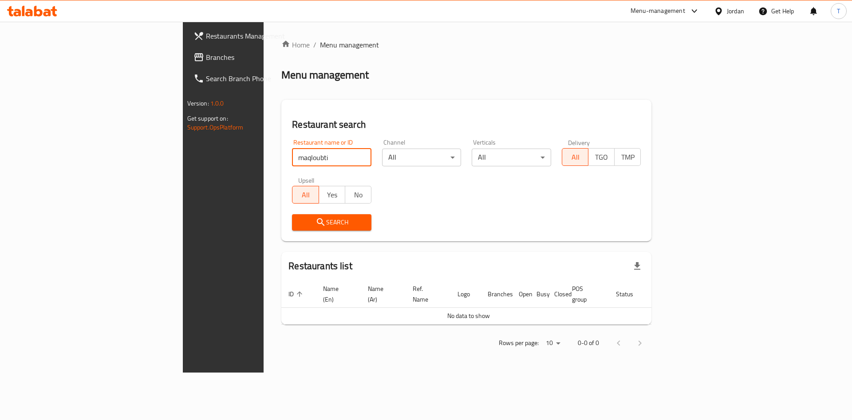
click at [292, 154] on input "maqloubti" at bounding box center [331, 158] width 79 height 18
click button "Search" at bounding box center [331, 222] width 79 height 16
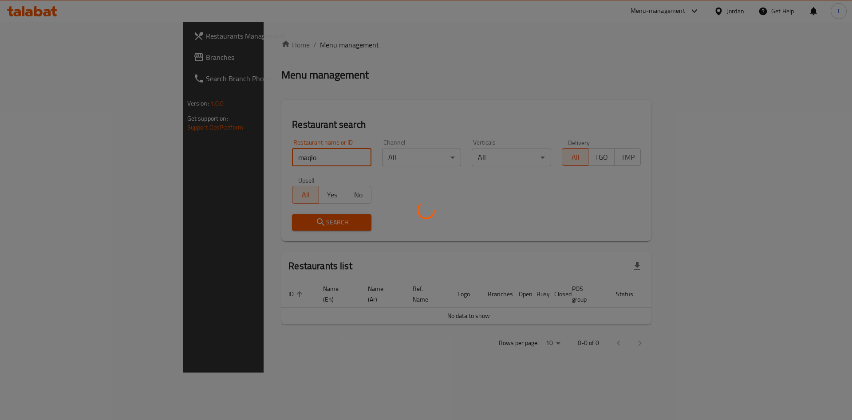
click button "Search" at bounding box center [331, 222] width 79 height 16
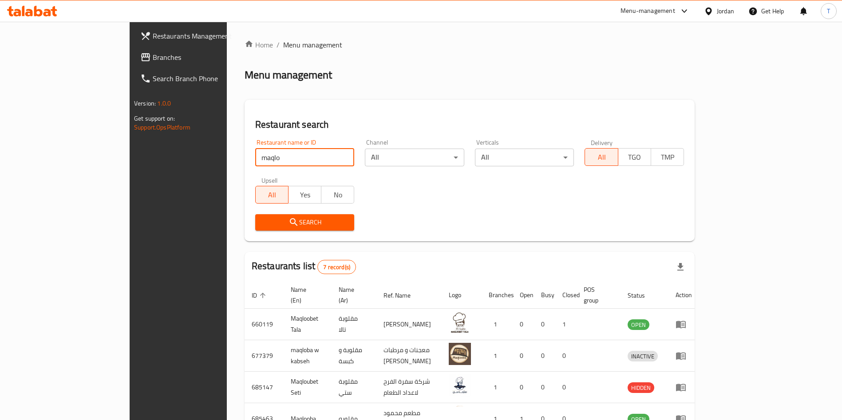
drag, startPoint x: 262, startPoint y: 158, endPoint x: 128, endPoint y: 148, distance: 134.8
click at [130, 150] on div "Restaurants Management Branches Search Branch Phone Version: 1.0.0 Get support …" at bounding box center [421, 300] width 583 height 556
type input "مقلوبتي"
click button "Search" at bounding box center [304, 222] width 99 height 16
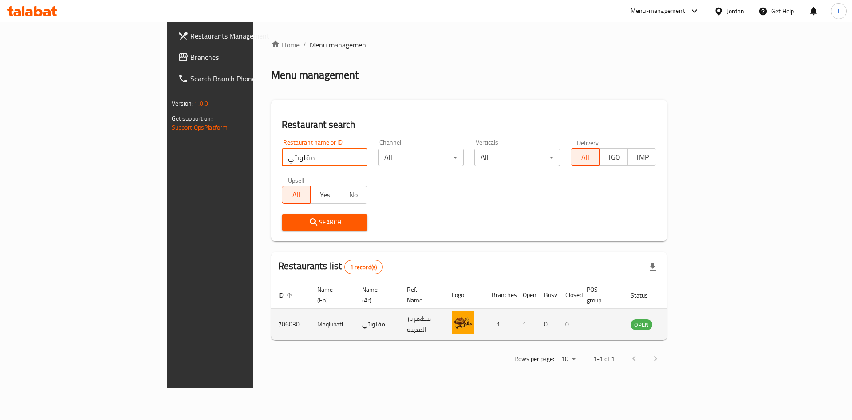
click at [688, 321] on icon "enhanced table" at bounding box center [683, 325] width 10 height 8
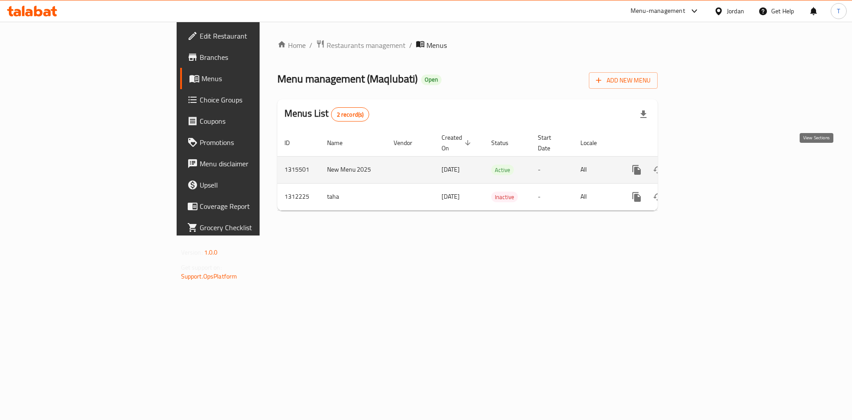
click at [712, 165] on link "enhanced table" at bounding box center [700, 169] width 21 height 21
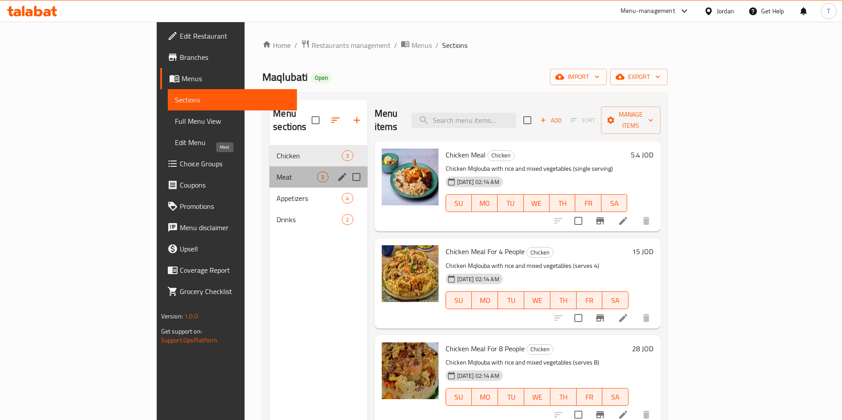
click at [277, 172] on span "Meat" at bounding box center [297, 177] width 40 height 11
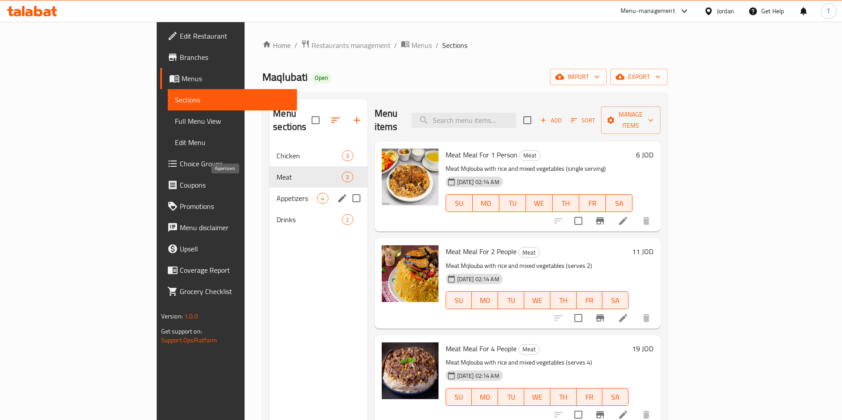
click at [277, 193] on span "Appetizers" at bounding box center [297, 198] width 40 height 11
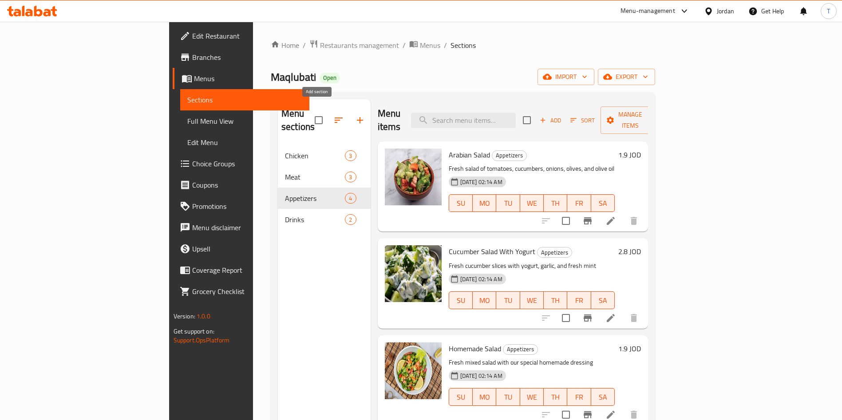
click at [355, 115] on icon "button" at bounding box center [360, 120] width 11 height 11
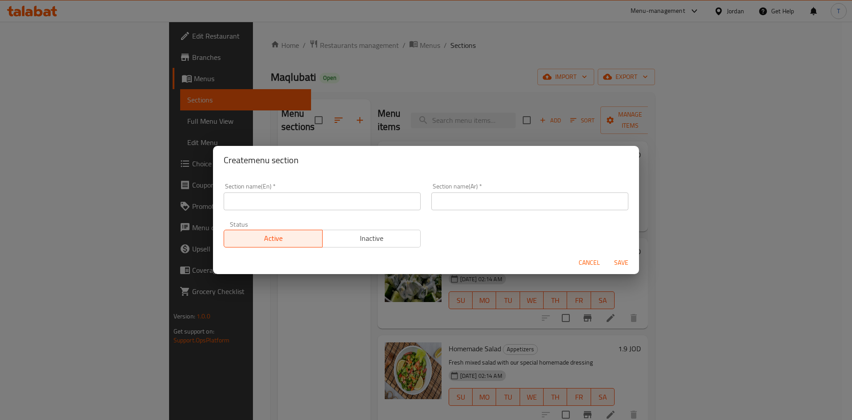
click at [256, 201] on input "text" at bounding box center [322, 202] width 197 height 18
type input "1JD"
type input "r"
type input "t"
type input "عرض الدينار"
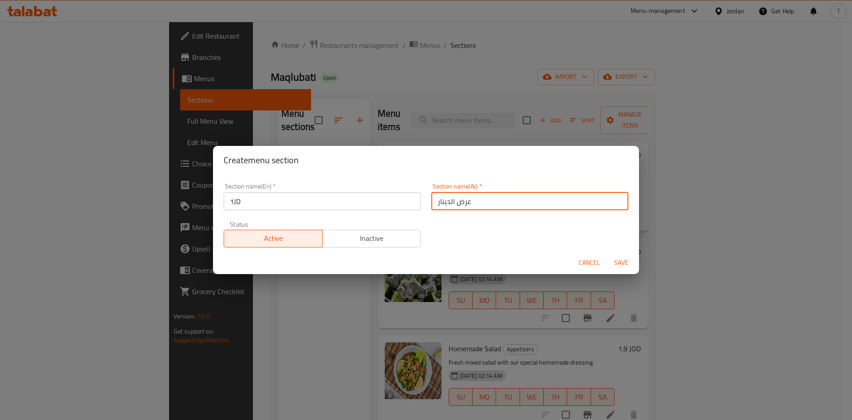
click at [607, 255] on button "Save" at bounding box center [621, 263] width 28 height 16
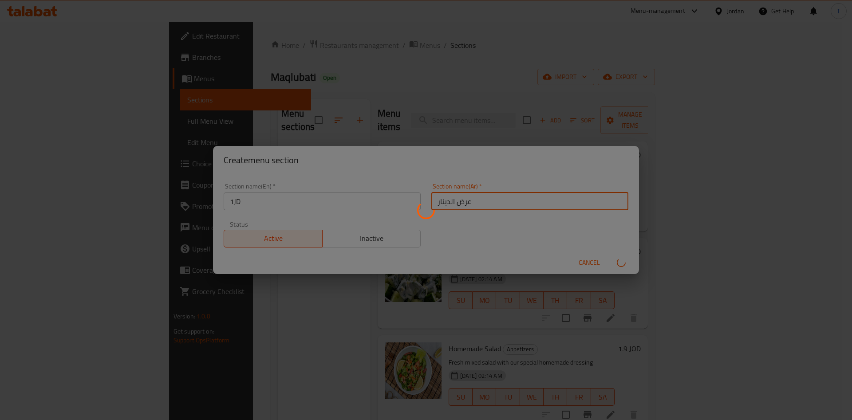
click at [607, 256] on button "submit" at bounding box center [621, 263] width 28 height 14
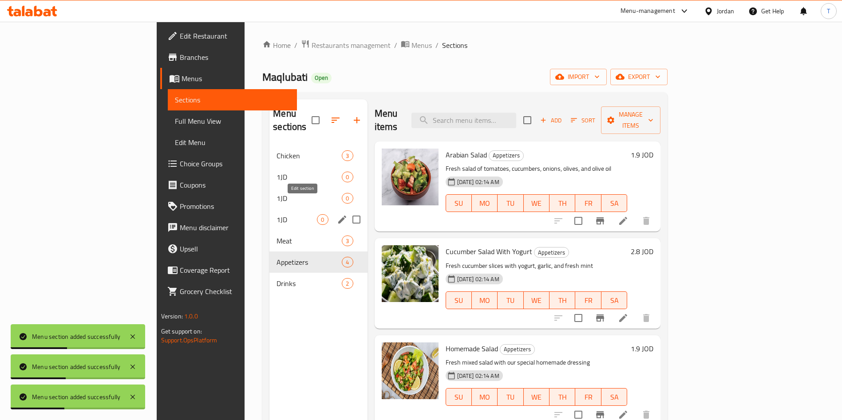
click at [337, 214] on icon "edit" at bounding box center [342, 219] width 11 height 11
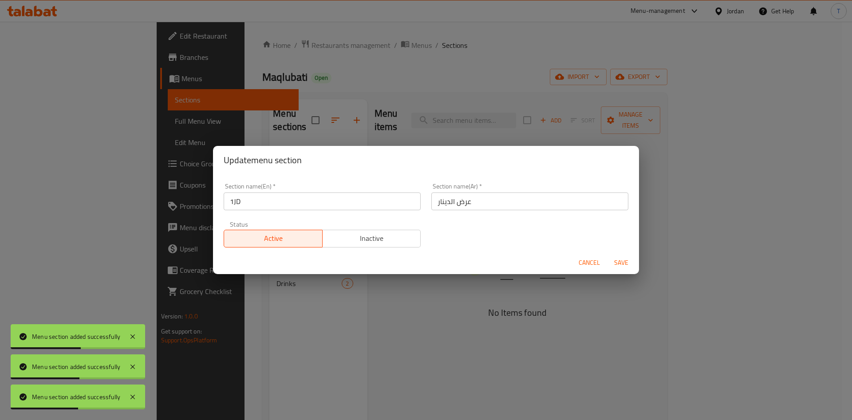
click at [389, 233] on span "Inactive" at bounding box center [371, 238] width 91 height 13
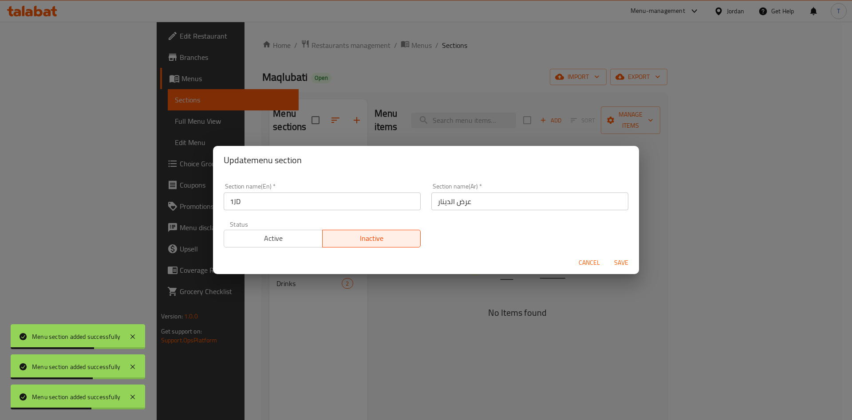
click at [628, 264] on span "Save" at bounding box center [621, 262] width 21 height 11
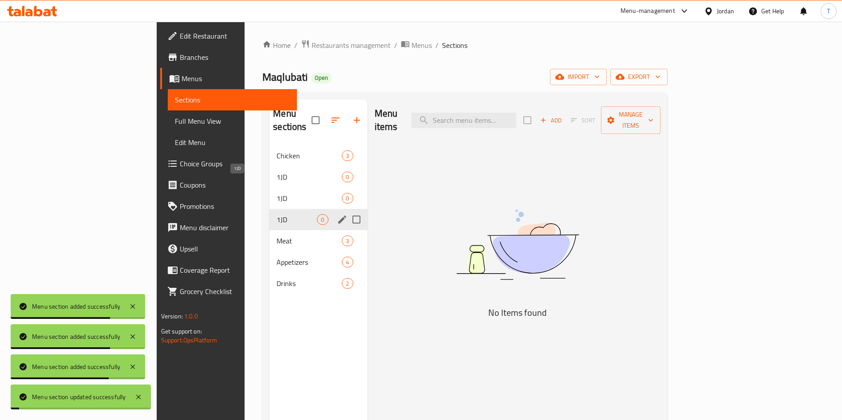
click at [277, 193] on span "1JD" at bounding box center [309, 198] width 65 height 11
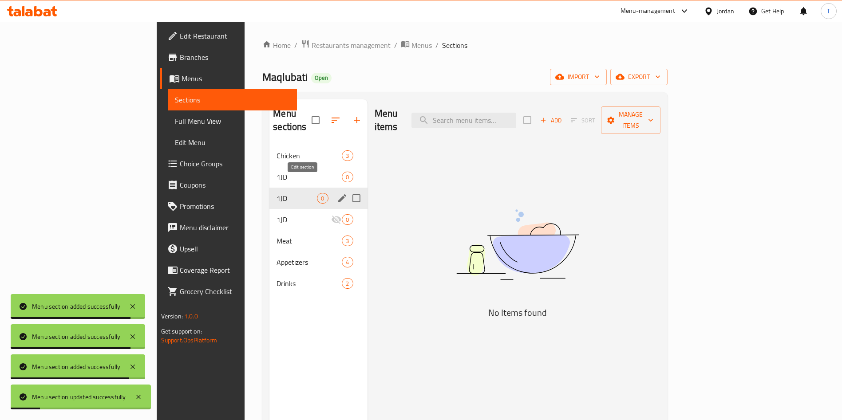
click at [338, 194] on icon "edit" at bounding box center [342, 198] width 8 height 8
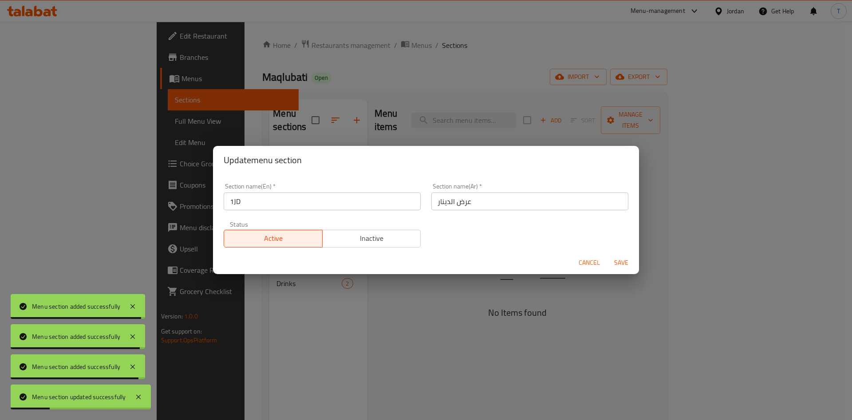
click at [392, 236] on span "Inactive" at bounding box center [371, 238] width 91 height 13
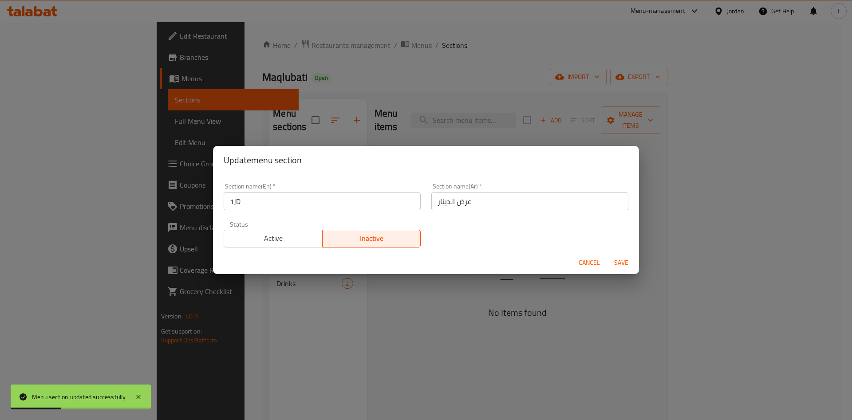
click at [621, 261] on span "Save" at bounding box center [621, 262] width 21 height 11
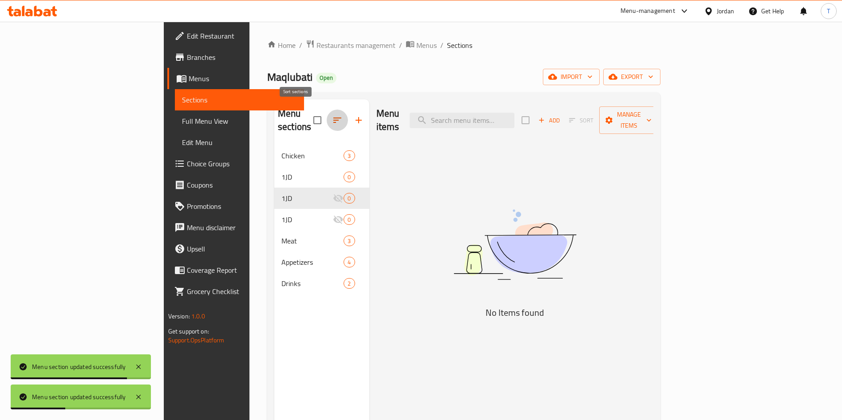
click at [332, 116] on icon "button" at bounding box center [337, 120] width 11 height 11
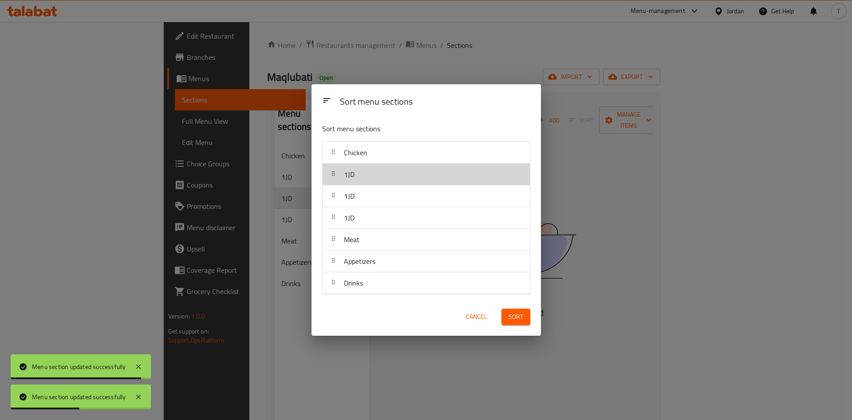
drag, startPoint x: 349, startPoint y: 173, endPoint x: 348, endPoint y: 156, distance: 16.5
click at [348, 156] on nav "Chicken 1JD 1JD 1JD Meat Appetizers Drinks" at bounding box center [426, 218] width 208 height 153
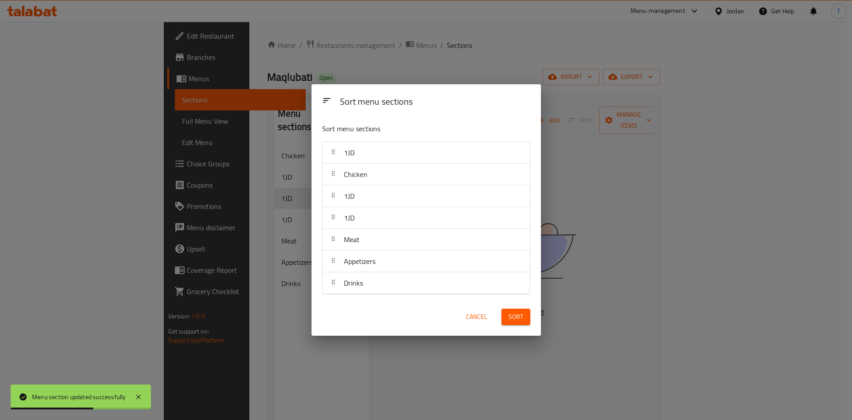
click at [517, 319] on span "Sort" at bounding box center [516, 317] width 15 height 11
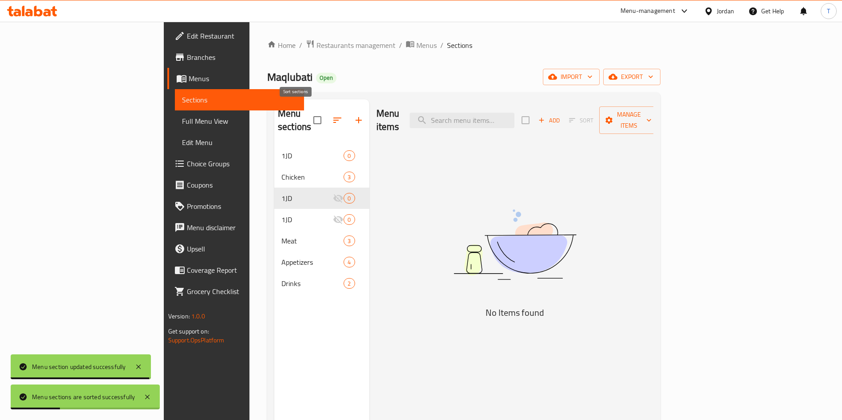
click at [332, 115] on icon "button" at bounding box center [337, 120] width 11 height 11
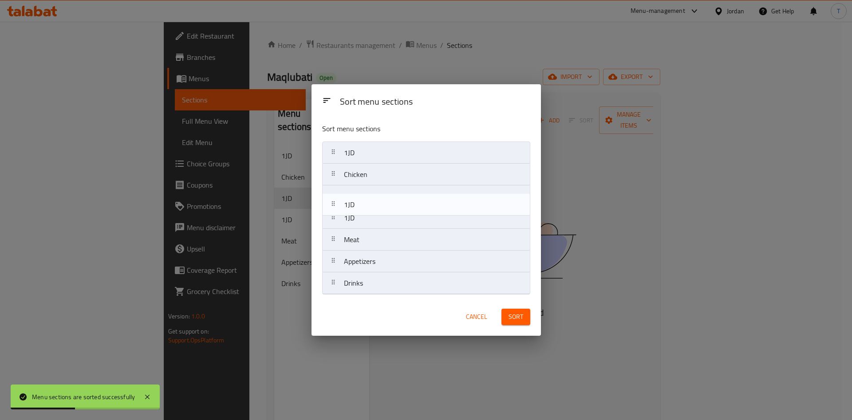
drag, startPoint x: 361, startPoint y: 200, endPoint x: 363, endPoint y: 289, distance: 88.8
click at [363, 289] on nav "1JD Chicken 1JD 1JD Meat Appetizers Drinks" at bounding box center [426, 218] width 208 height 153
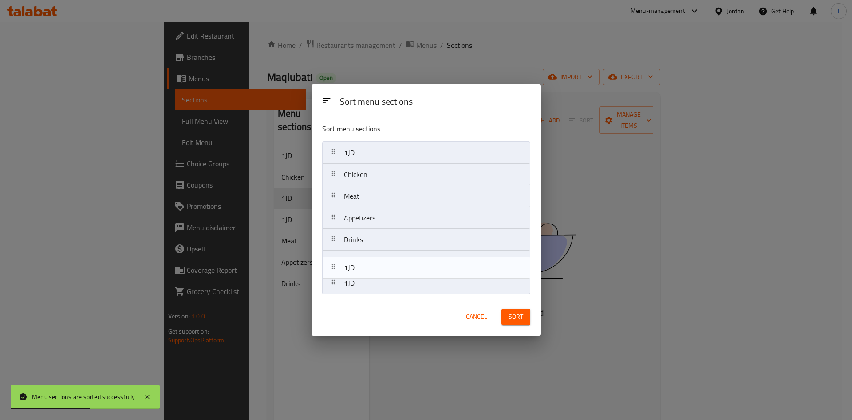
drag, startPoint x: 367, startPoint y: 227, endPoint x: 369, endPoint y: 300, distance: 72.4
click at [369, 300] on div "Sort menu sections Sort menu sections 1JD Chicken 1JD Meat Appetizers Drinks 1J…" at bounding box center [427, 210] width 230 height 252
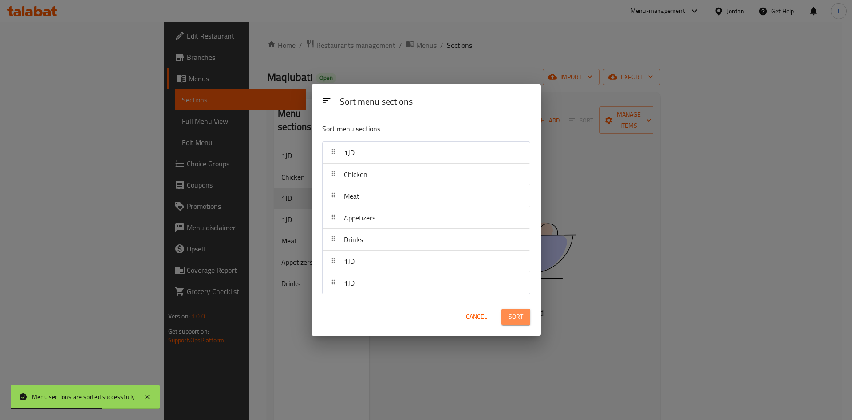
click at [513, 318] on span "Sort" at bounding box center [516, 317] width 15 height 11
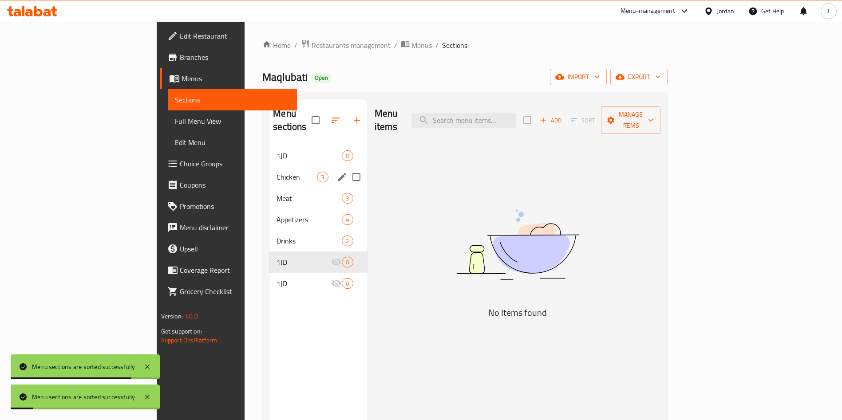
click at [277, 172] on span "Chicken" at bounding box center [297, 177] width 40 height 11
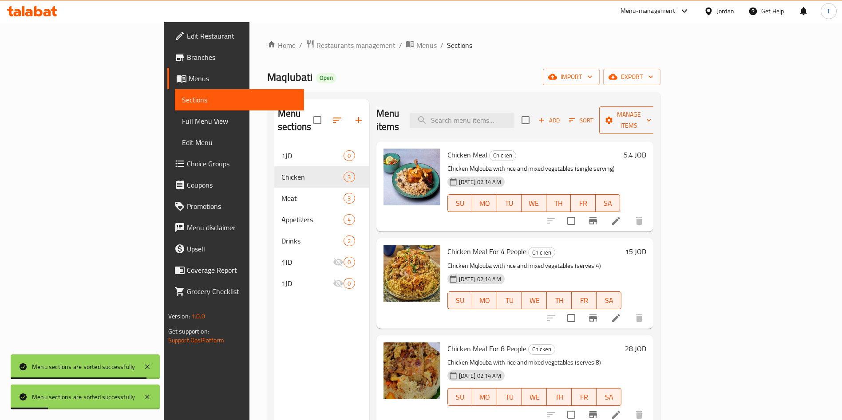
click at [652, 114] on span "Manage items" at bounding box center [628, 120] width 45 height 22
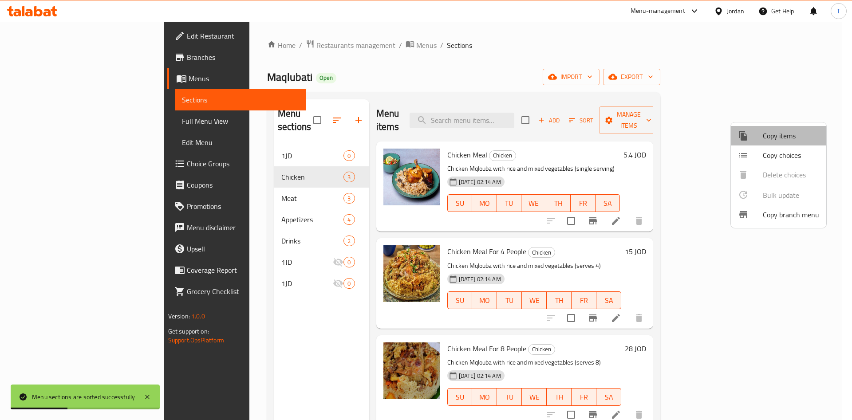
click at [755, 135] on div at bounding box center [750, 136] width 25 height 11
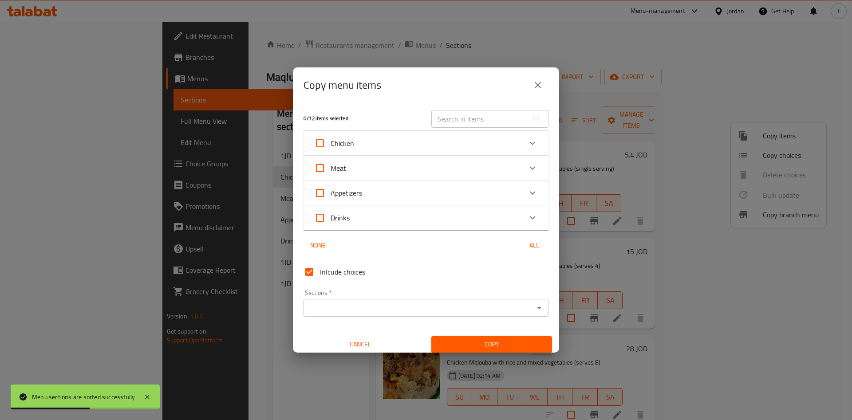
click at [403, 187] on div "Appetizers" at bounding box center [418, 192] width 208 height 21
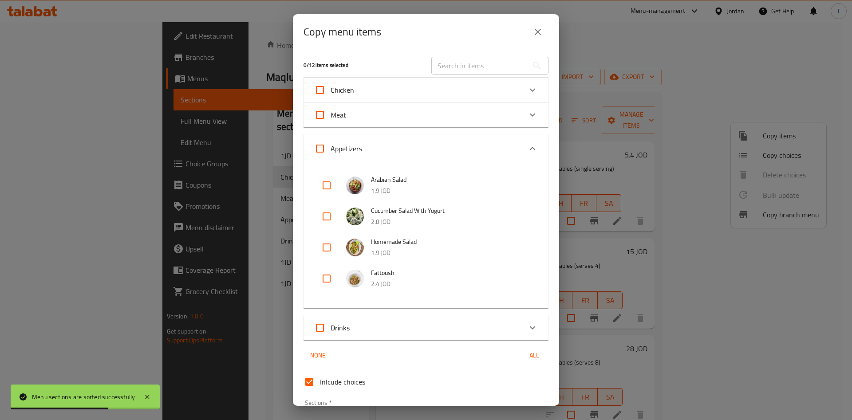
click at [328, 186] on input "checkbox" at bounding box center [326, 185] width 21 height 21
checkbox input "true"
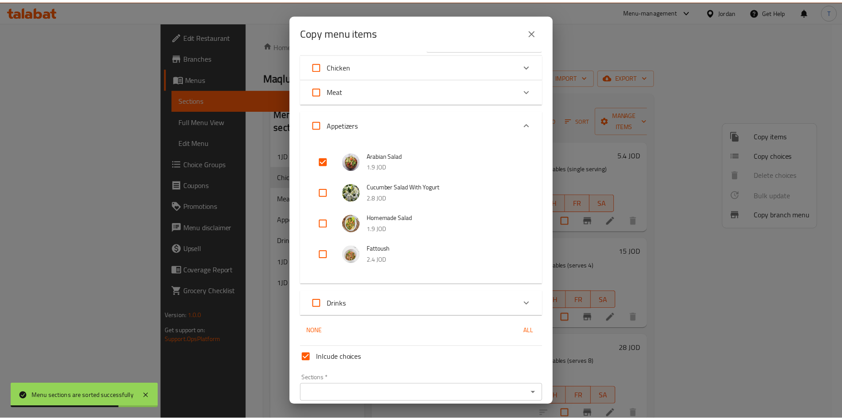
scroll to position [62, 0]
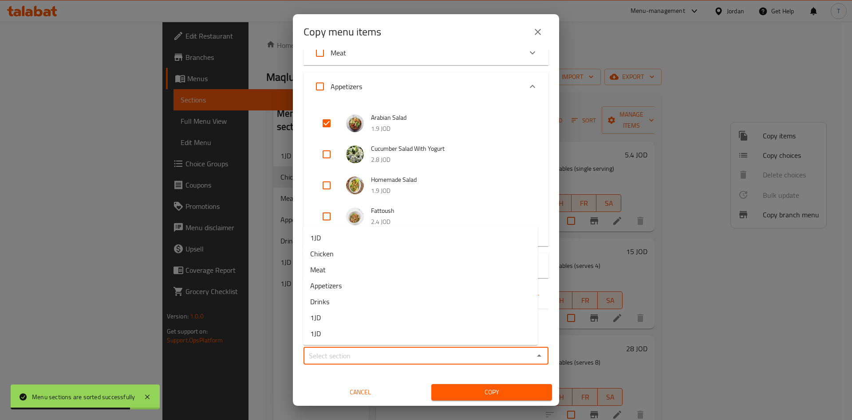
click at [430, 352] on input "Sections   *" at bounding box center [418, 356] width 225 height 12
click at [388, 238] on li "1JD" at bounding box center [420, 238] width 235 height 16
type input "1JD"
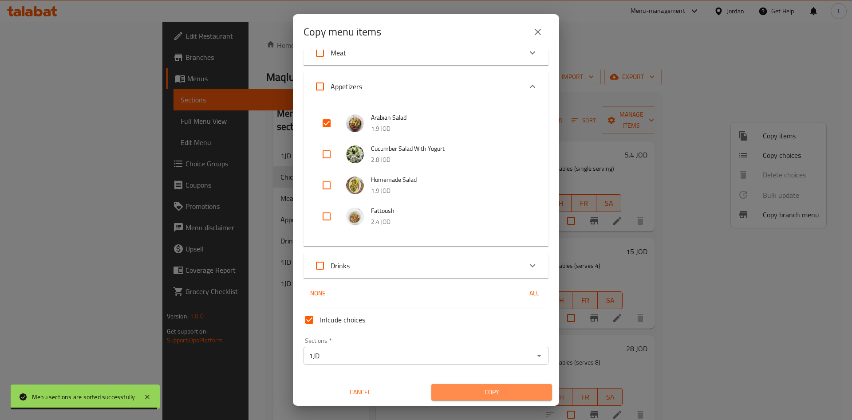
click at [511, 391] on span "Copy" at bounding box center [492, 392] width 107 height 11
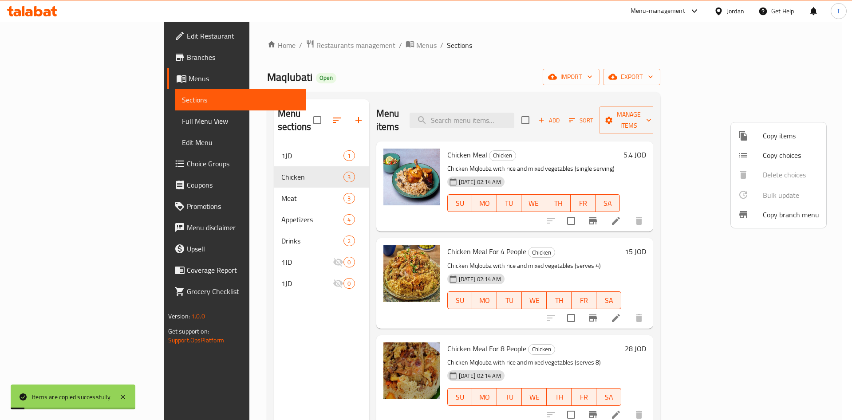
click at [229, 310] on div at bounding box center [426, 210] width 852 height 420
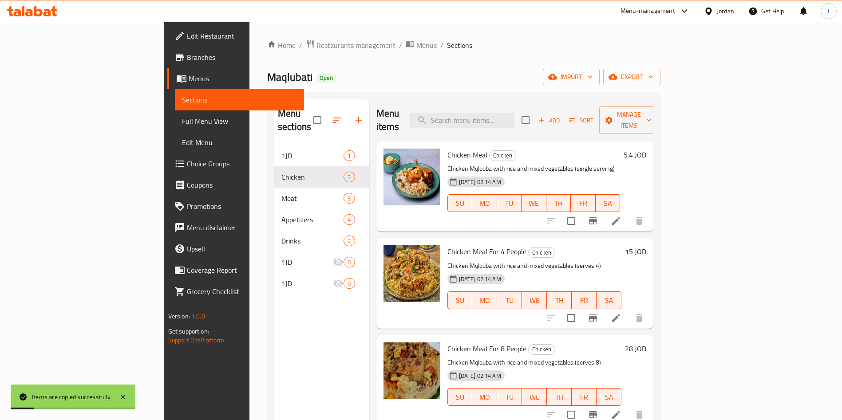
click at [274, 142] on nav "1JD 1 Chicken 3 Meat 3 Appetizers 4 Drinks 2 1JD 0 1JD 0" at bounding box center [321, 220] width 95 height 156
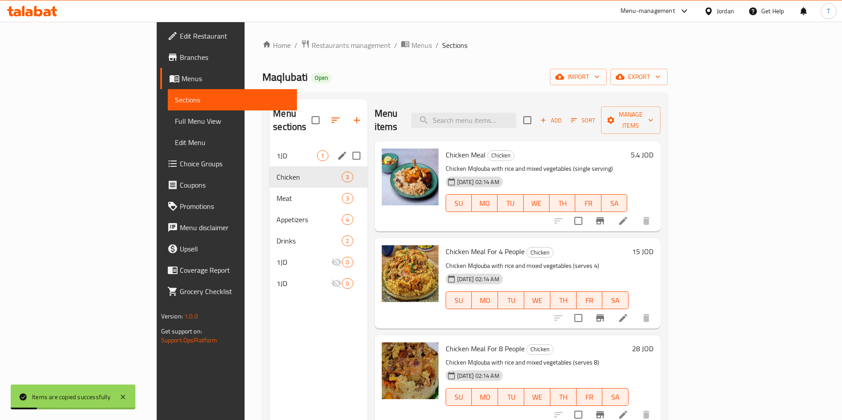
click at [277, 151] on span "1JD" at bounding box center [297, 156] width 40 height 11
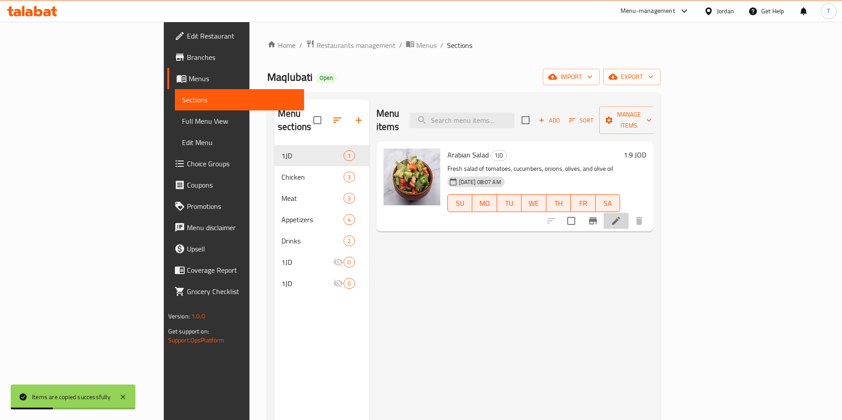
click at [629, 213] on li at bounding box center [616, 221] width 25 height 16
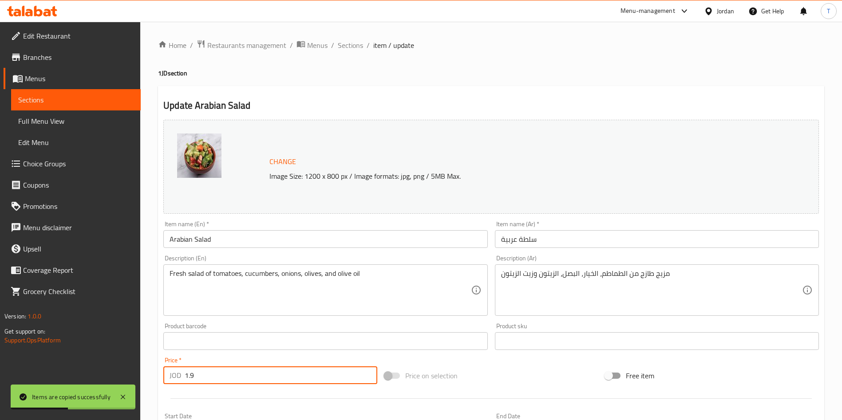
drag, startPoint x: 257, startPoint y: 376, endPoint x: 101, endPoint y: 376, distance: 155.8
click at [102, 377] on div "Edit Restaurant Branches Menus Sections Full Menu View Edit Menu Choice Groups …" at bounding box center [421, 331] width 842 height 618
type input "2"
click at [309, 354] on div "Price   * JOD 2 Price *" at bounding box center [270, 371] width 221 height 34
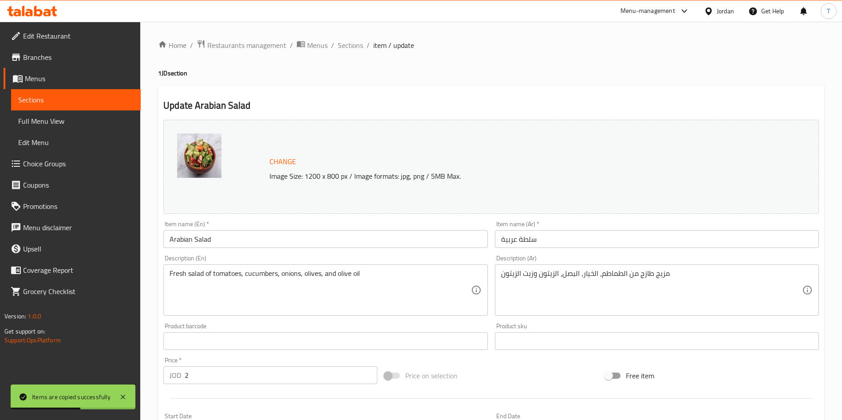
scroll to position [220, 0]
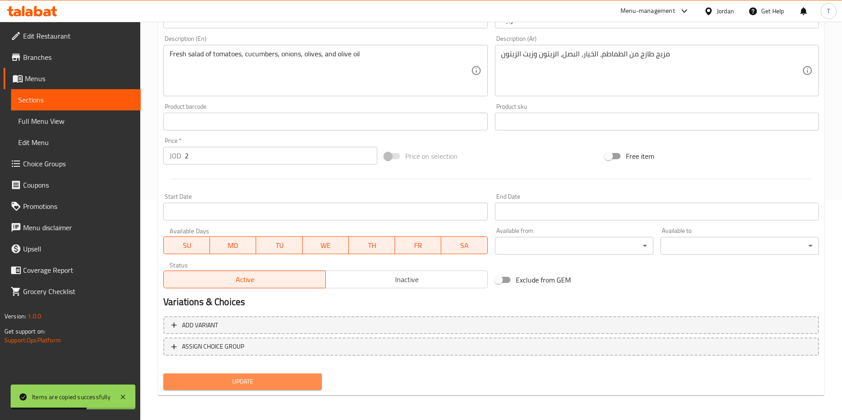
click at [311, 383] on span "Update" at bounding box center [242, 381] width 144 height 11
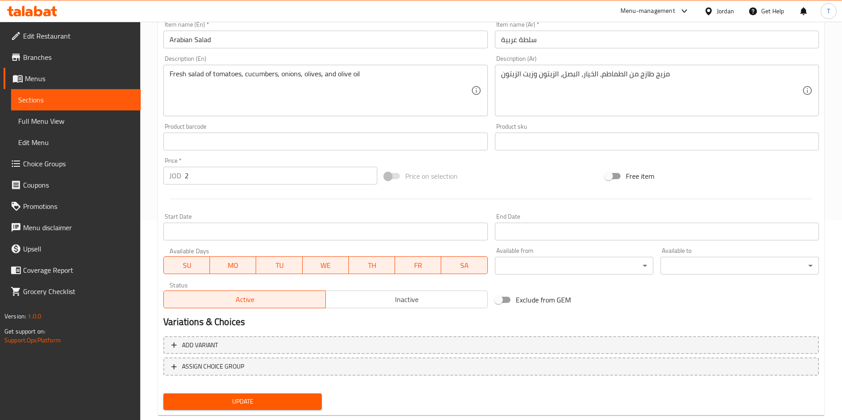
scroll to position [0, 0]
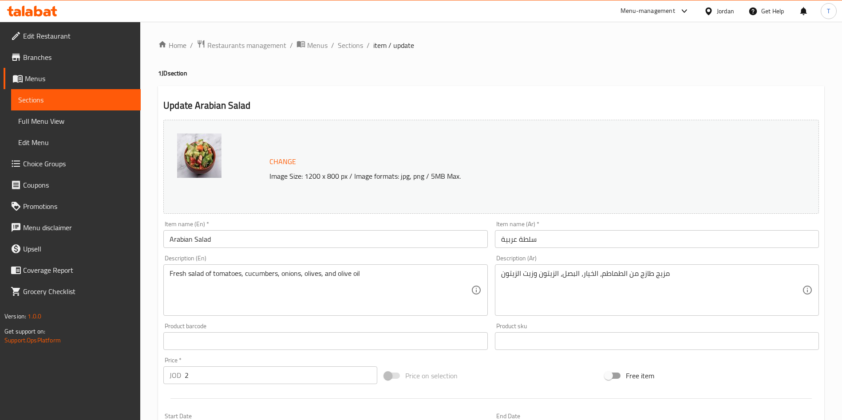
click at [336, 48] on ol "Home / Restaurants management / Menus / Sections / item / update" at bounding box center [491, 46] width 666 height 12
click at [344, 47] on span "Sections" at bounding box center [350, 45] width 25 height 11
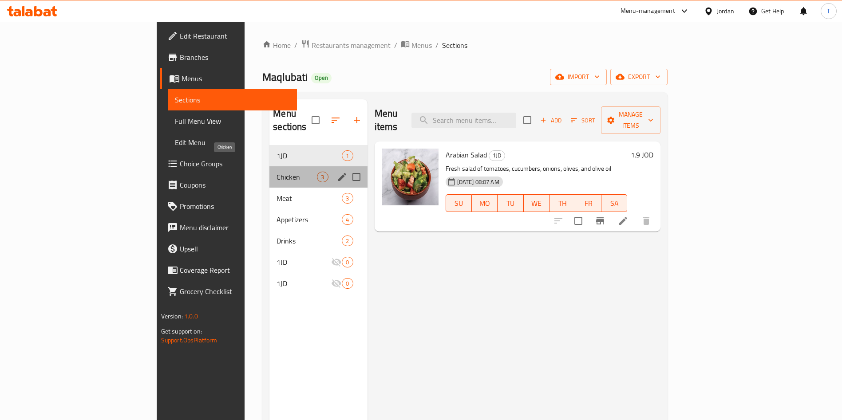
click at [277, 172] on span "Chicken" at bounding box center [297, 177] width 40 height 11
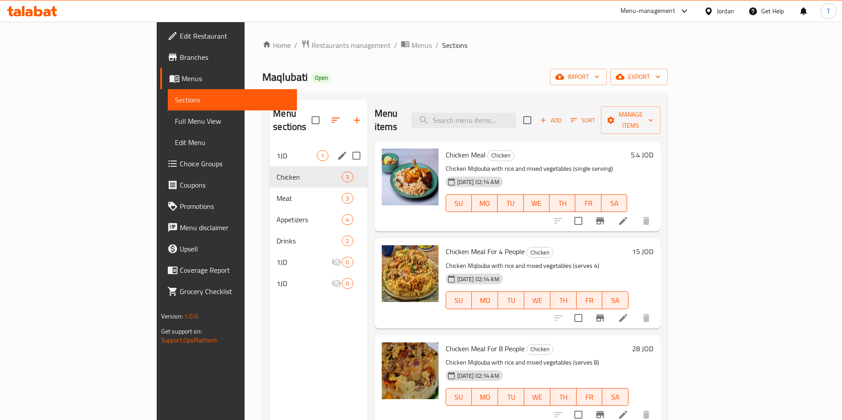
click at [269, 148] on div "1JD 1" at bounding box center [318, 155] width 98 height 21
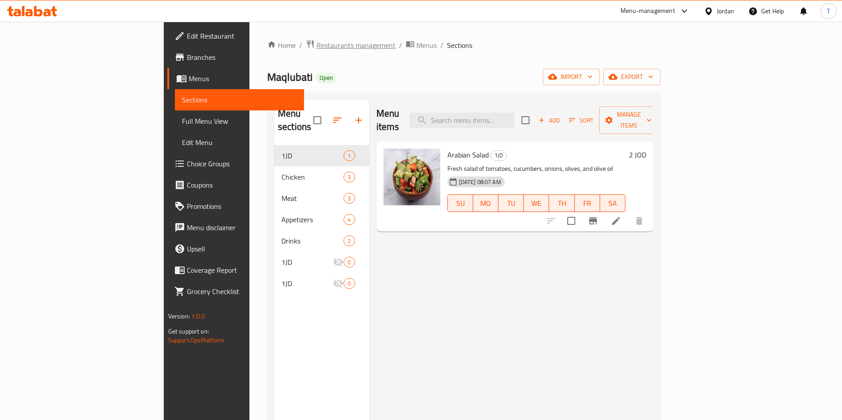
click at [317, 47] on span "Restaurants management" at bounding box center [356, 45] width 79 height 11
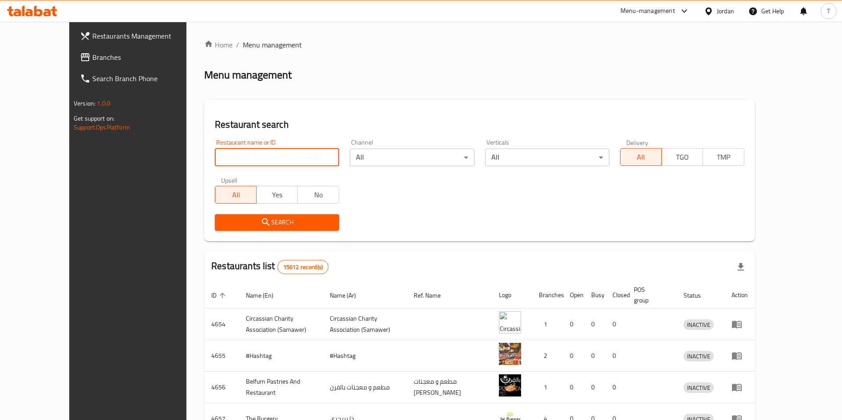
click at [296, 149] on input "search" at bounding box center [277, 158] width 124 height 18
type input "ة"
type input "m"
type input "منسف النشامى"
click button "Search" at bounding box center [277, 222] width 124 height 16
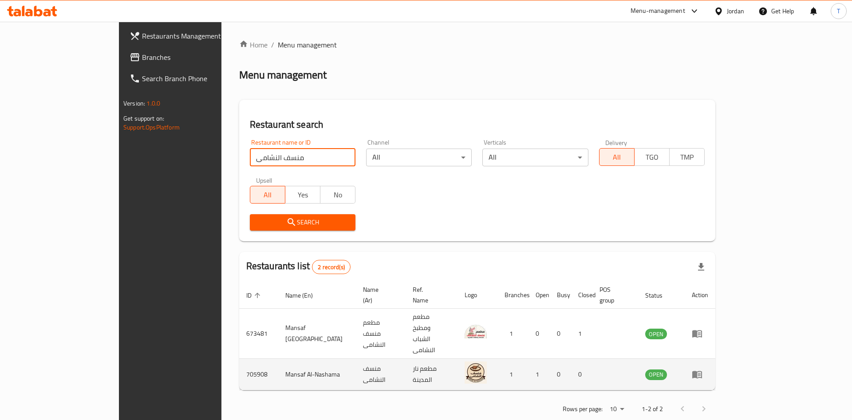
click at [703, 369] on icon "enhanced table" at bounding box center [697, 374] width 11 height 11
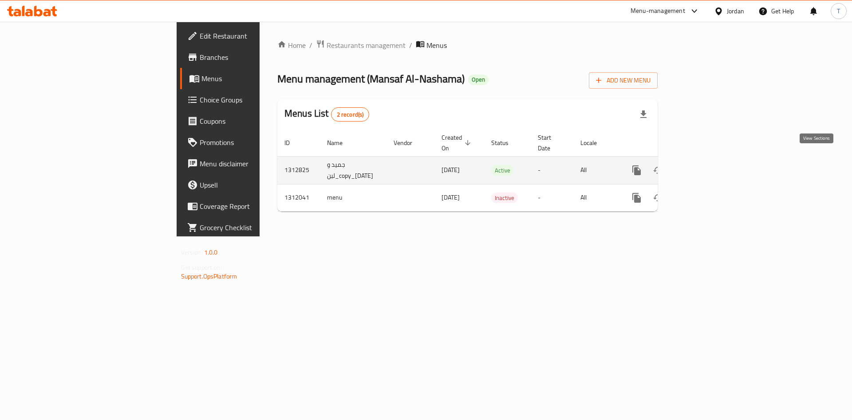
click at [712, 161] on link "enhanced table" at bounding box center [700, 170] width 21 height 21
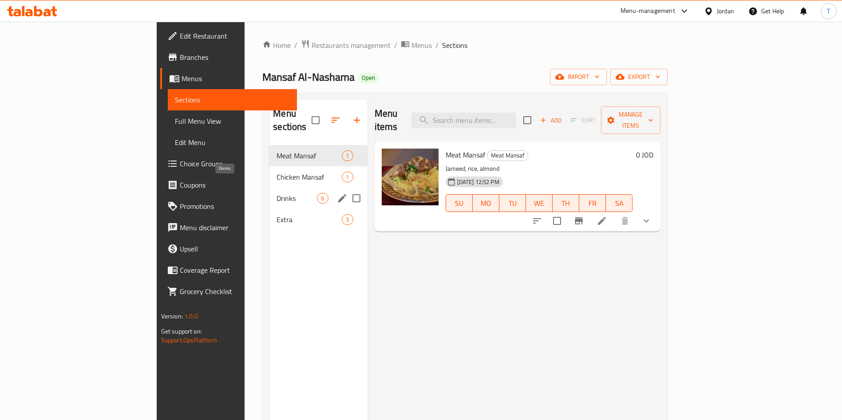
click at [277, 193] on span "Drinks" at bounding box center [297, 198] width 40 height 11
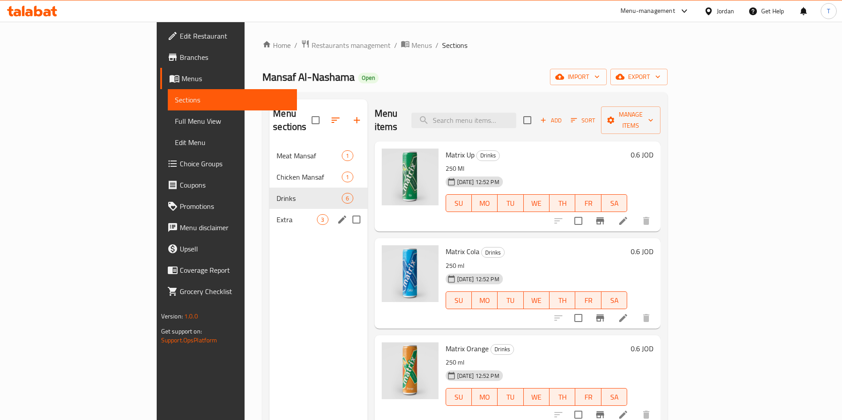
click at [277, 214] on span "Extra" at bounding box center [297, 219] width 40 height 11
